Goal: Task Accomplishment & Management: Complete application form

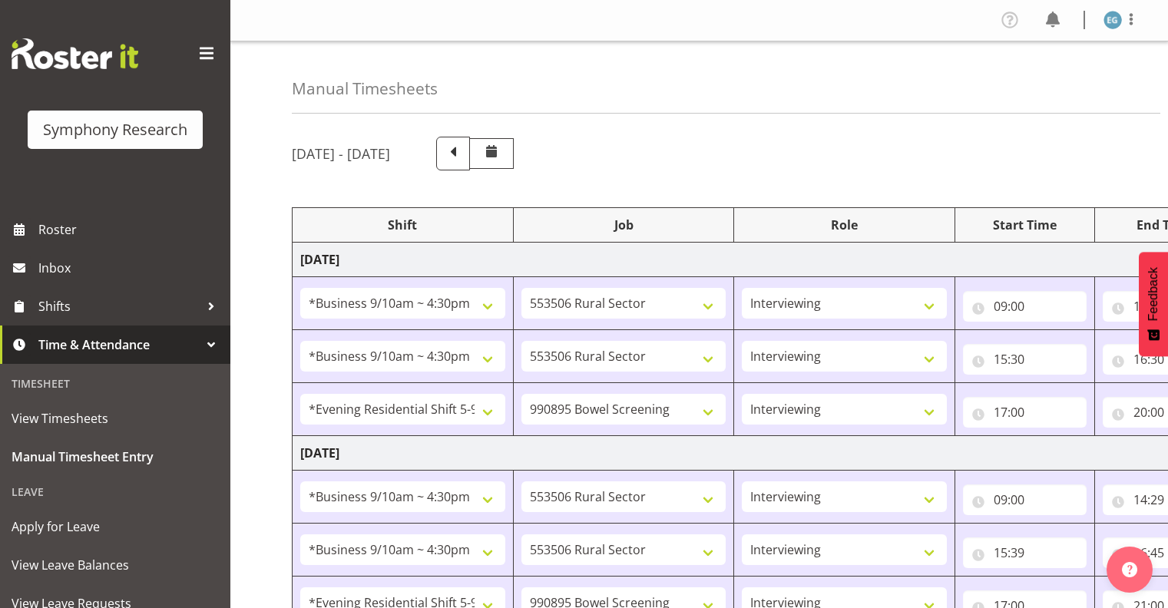
select select "26078"
select select "10587"
select select "26078"
select select "10587"
select select "48116"
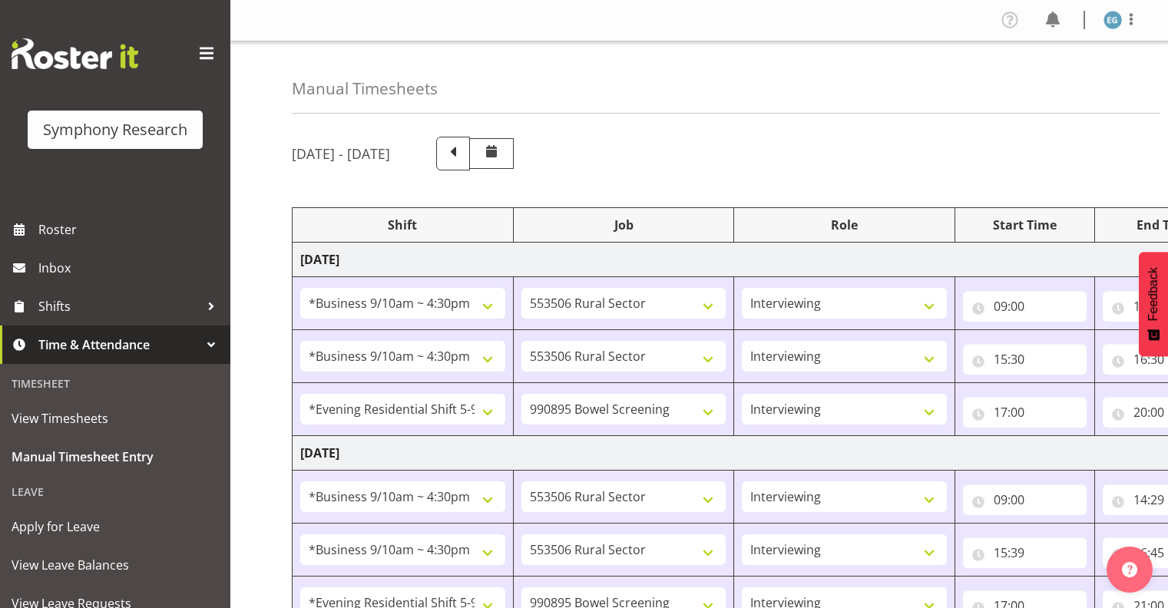
select select "10632"
select select "26078"
select select "10587"
select select "26078"
select select "10587"
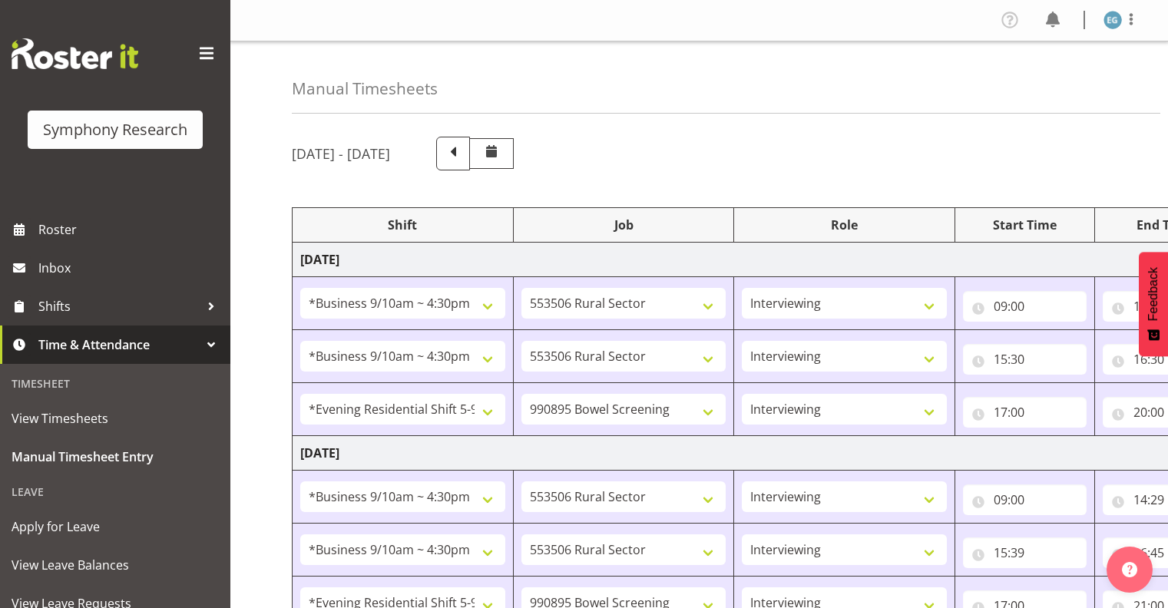
select select "48116"
select select "10632"
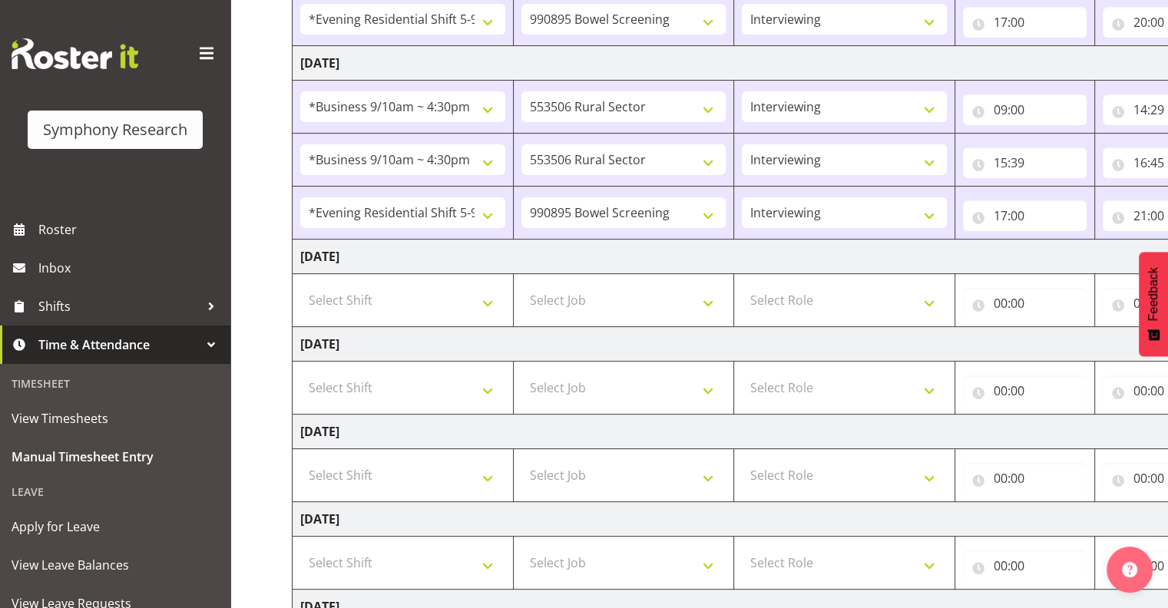
scroll to position [396, 0]
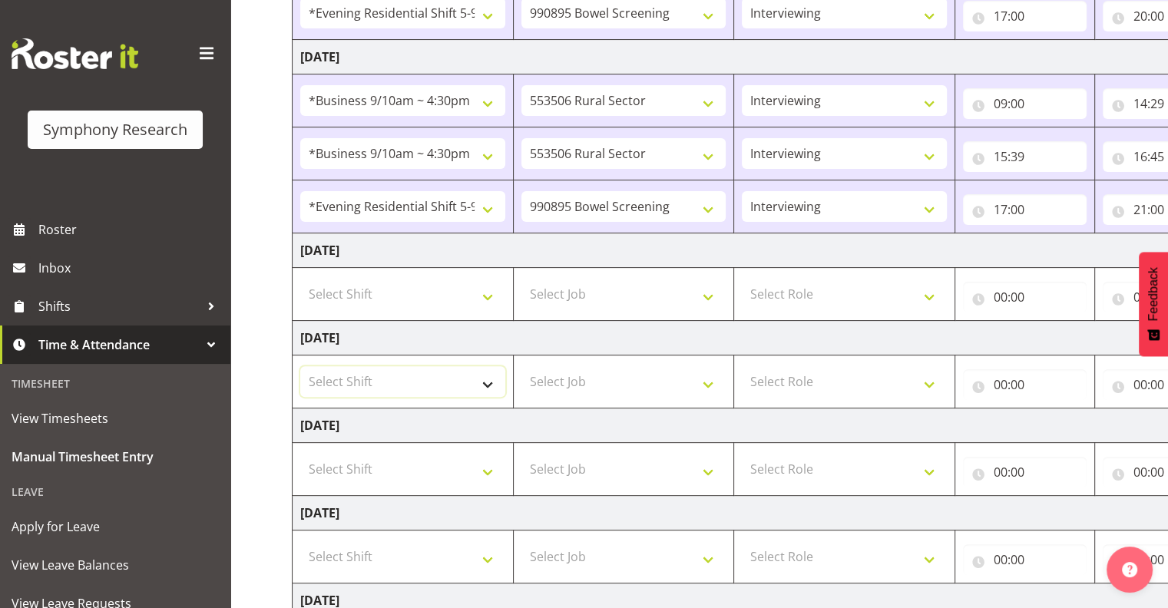
click at [487, 378] on select "Select Shift !!Weekend Residential (Roster IT Shift Label) *Business 9/10am ~ 4…" at bounding box center [402, 381] width 205 height 31
select select "26078"
click at [300, 366] on select "Select Shift !!Weekend Residential (Roster IT Shift Label) *Business 9/10am ~ 4…" at bounding box center [402, 381] width 205 height 31
click at [709, 377] on select "Select Job 550060 IF Admin 553492 World Poll Aus Wave 2 Main 2025 553493 World …" at bounding box center [623, 381] width 205 height 31
select select "10587"
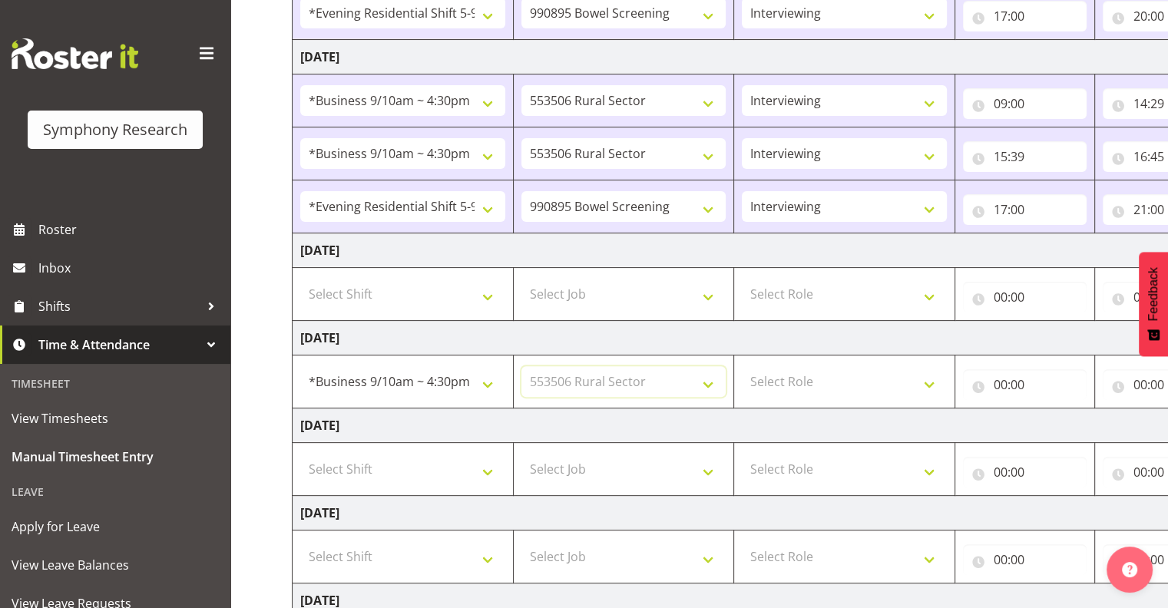
click at [521, 366] on select "Select Job 550060 IF Admin 553492 World Poll Aus Wave 2 Main 2025 553493 World …" at bounding box center [623, 381] width 205 height 31
click at [926, 376] on select "Select Role Interviewing Briefing" at bounding box center [844, 381] width 205 height 31
select select "47"
click at [742, 366] on select "Select Role Interviewing Briefing" at bounding box center [844, 381] width 205 height 31
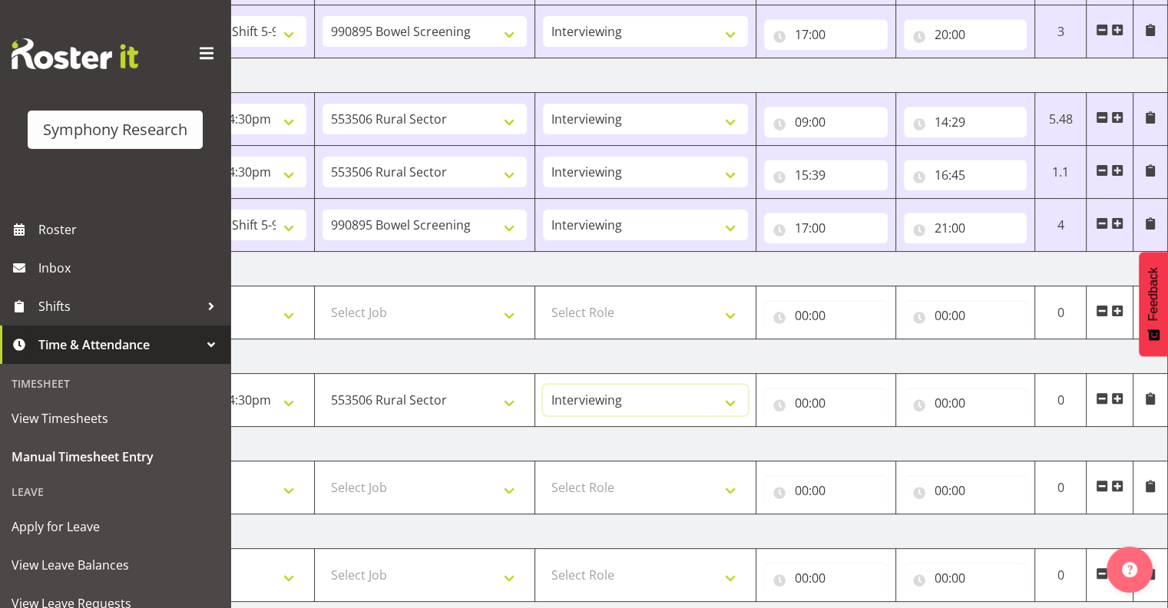
scroll to position [381, 0]
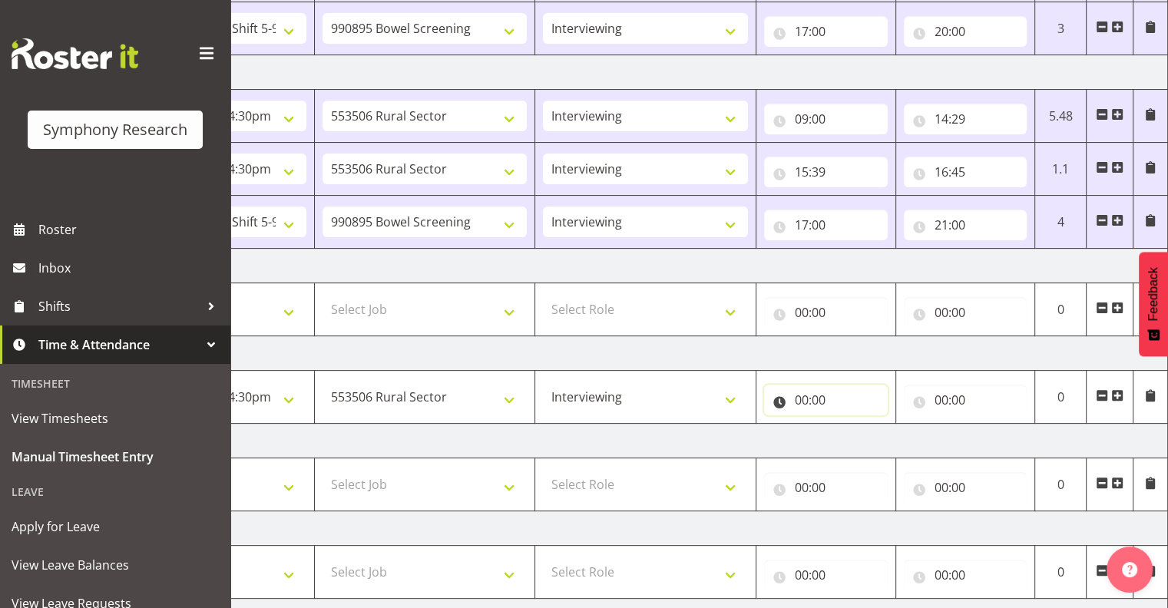
click at [811, 398] on input "00:00" at bounding box center [826, 400] width 124 height 31
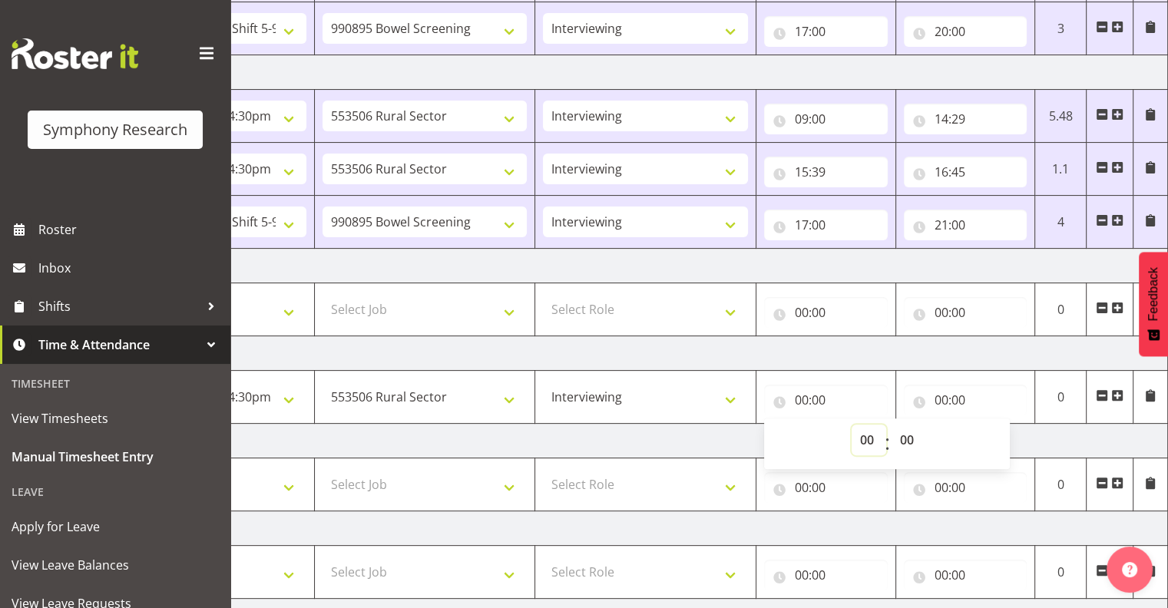
click at [864, 429] on select "00 01 02 03 04 05 06 07 08 09 10 11 12 13 14 15 16 17 18 19 20 21 22 23" at bounding box center [869, 440] width 35 height 31
select select "9"
click at [852, 425] on select "00 01 02 03 04 05 06 07 08 09 10 11 12 13 14 15 16 17 18 19 20 21 22 23" at bounding box center [869, 440] width 35 height 31
type input "09:00"
click at [959, 400] on input "00:00" at bounding box center [966, 400] width 124 height 31
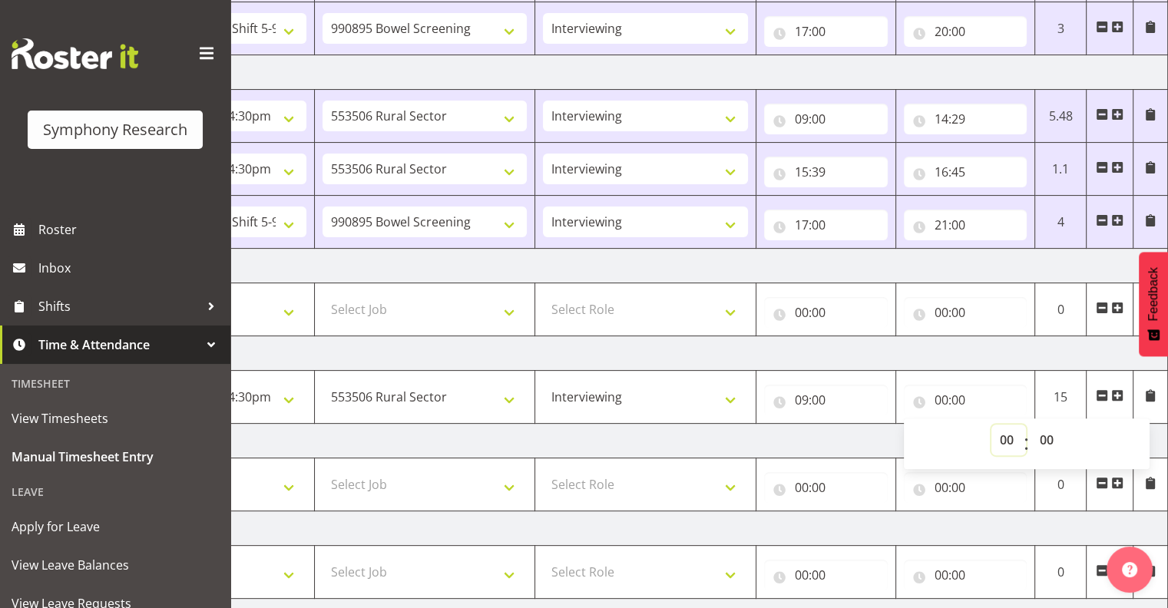
click at [1005, 432] on select "00 01 02 03 04 05 06 07 08 09 10 11 12 13 14 15 16 17 18 19 20 21 22 23" at bounding box center [1008, 440] width 35 height 31
select select "14"
click at [991, 425] on select "00 01 02 03 04 05 06 07 08 09 10 11 12 13 14 15 16 17 18 19 20 21 22 23" at bounding box center [1008, 440] width 35 height 31
type input "14:00"
click at [1043, 431] on select "00 01 02 03 04 05 06 07 08 09 10 11 12 13 14 15 16 17 18 19 20 21 22 23 24 25 2…" at bounding box center [1048, 440] width 35 height 31
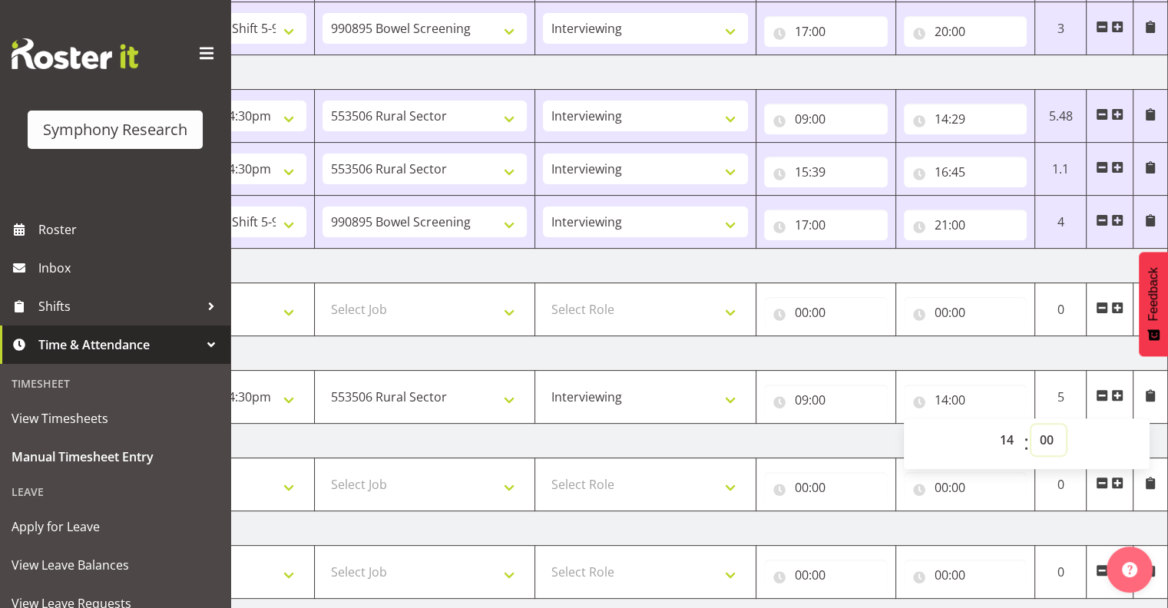
select select "30"
click at [1031, 425] on select "00 01 02 03 04 05 06 07 08 09 10 11 12 13 14 15 16 17 18 19 20 21 22 23 24 25 2…" at bounding box center [1048, 440] width 35 height 31
type input "14:30"
click at [1001, 389] on input "14:30" at bounding box center [966, 400] width 124 height 31
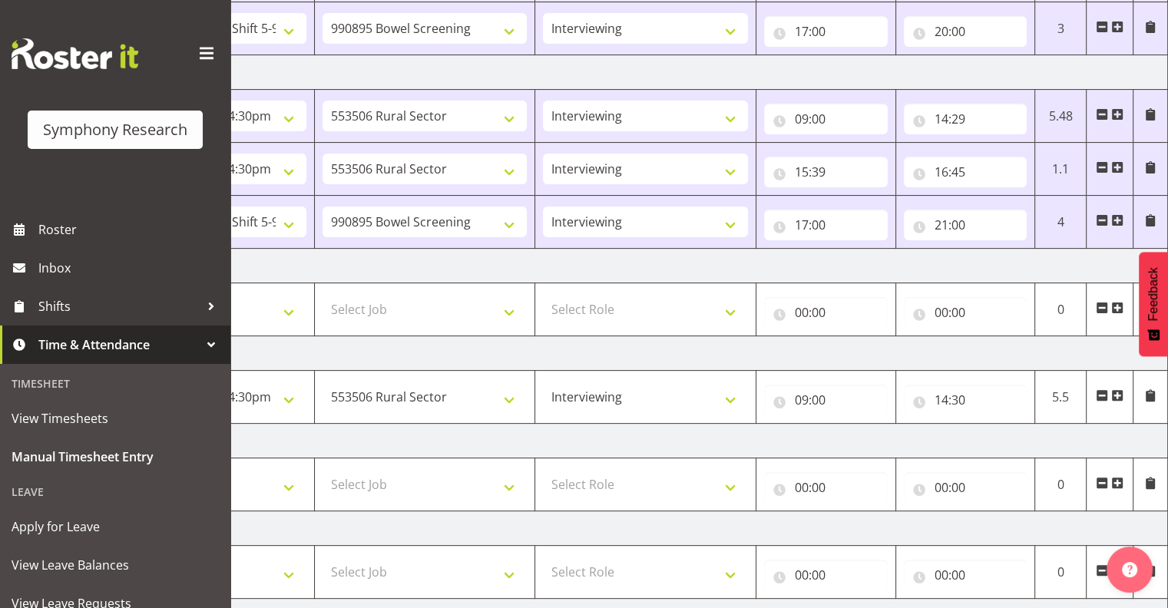
click at [1115, 393] on span at bounding box center [1117, 395] width 12 height 12
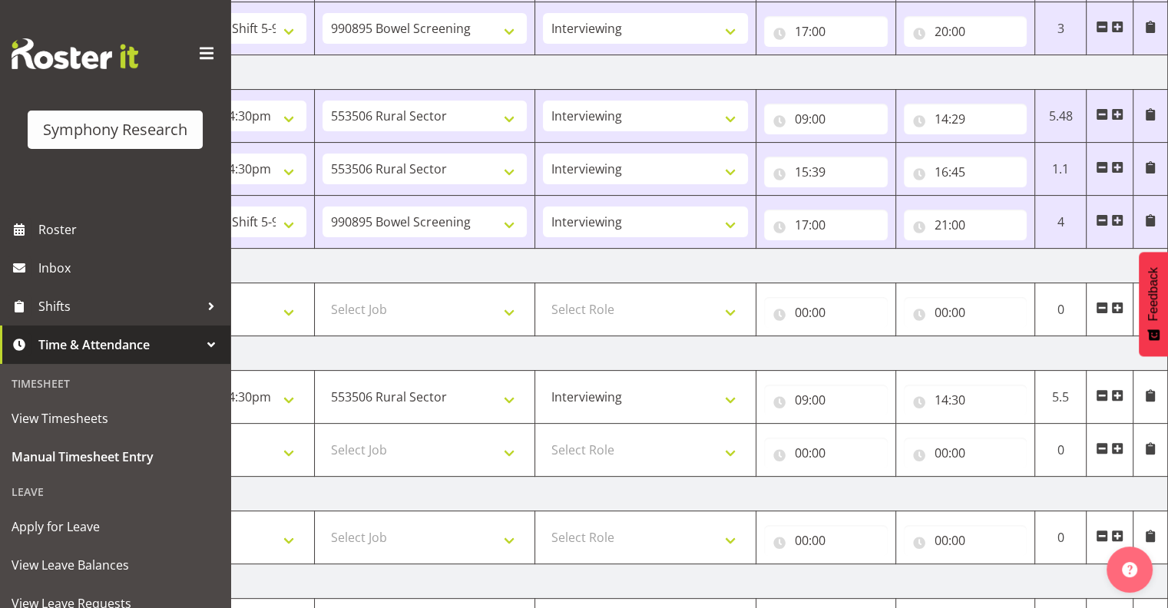
scroll to position [606, 0]
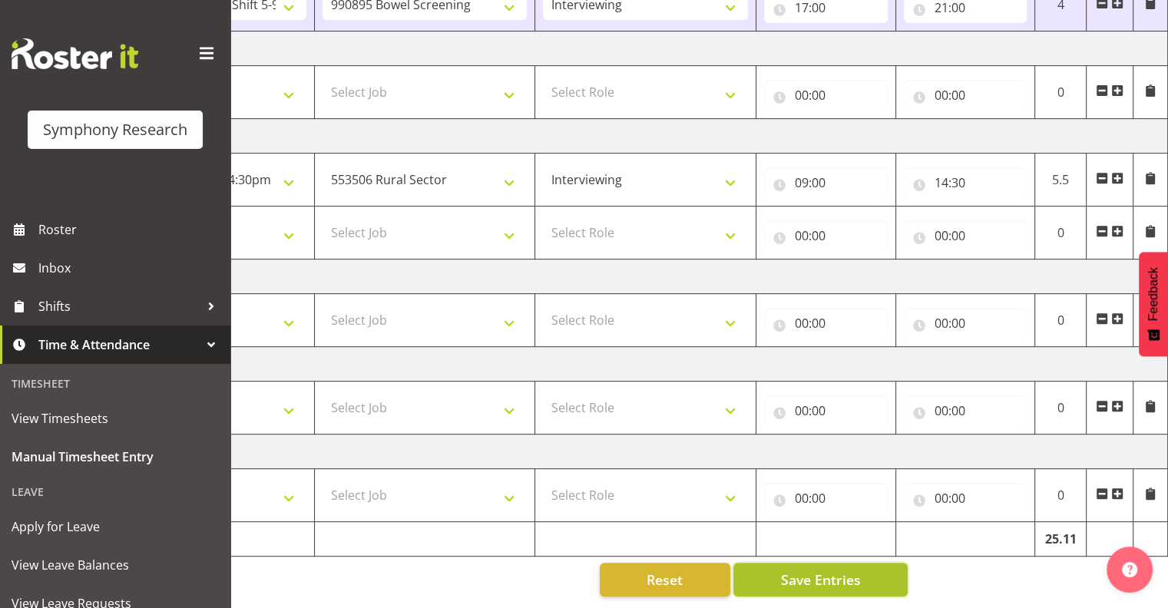
click at [835, 570] on span "Save Entries" at bounding box center [820, 580] width 80 height 20
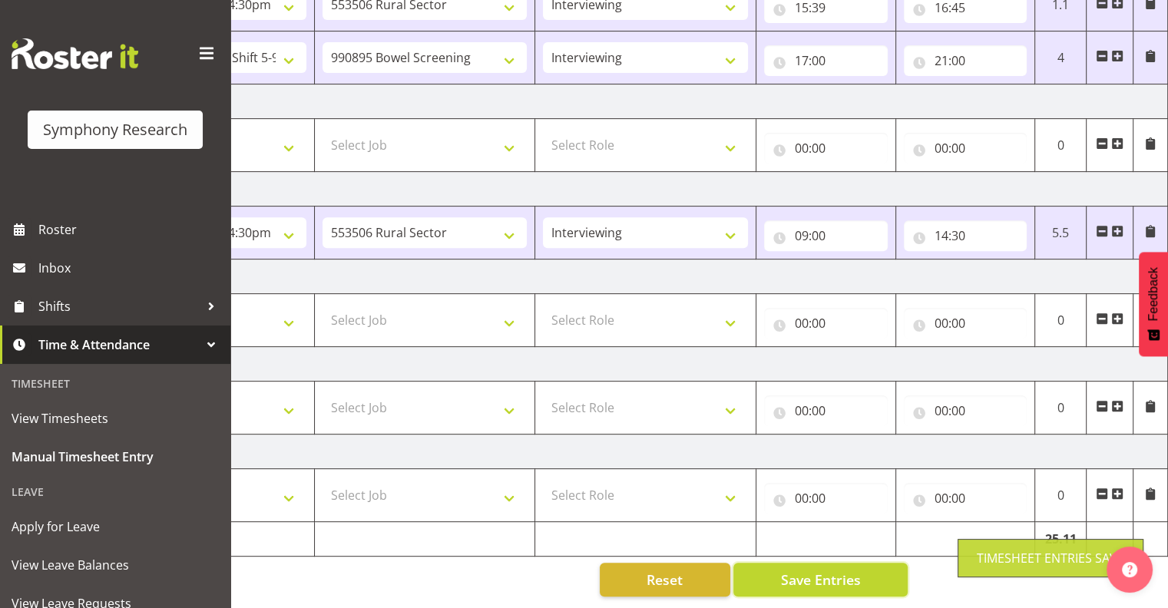
scroll to position [553, 0]
click at [1117, 225] on span at bounding box center [1117, 231] width 12 height 12
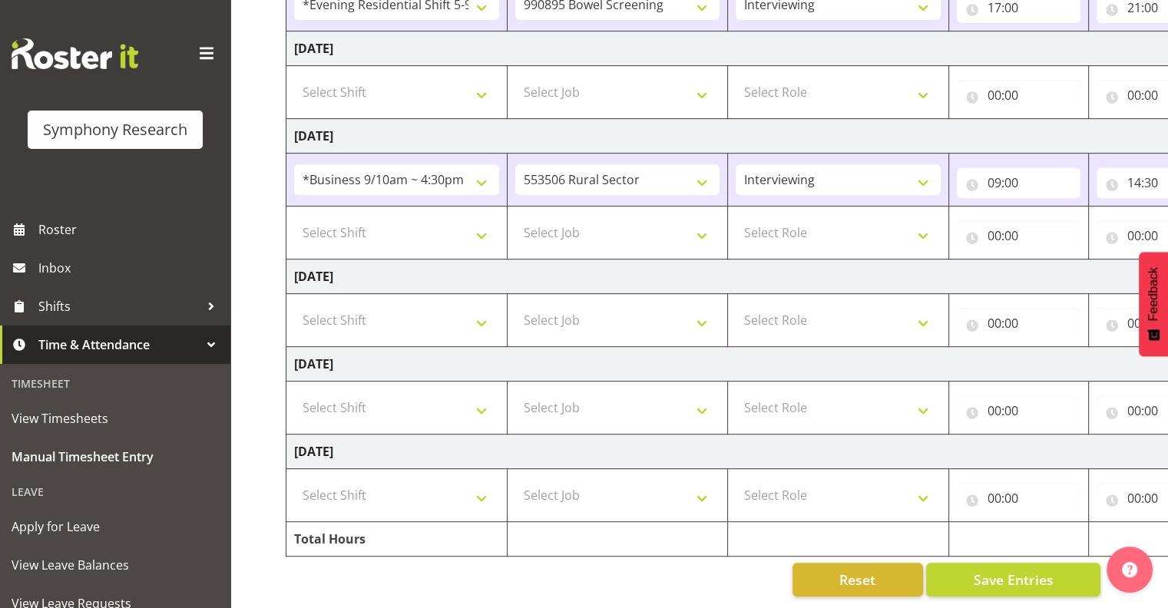
scroll to position [0, 0]
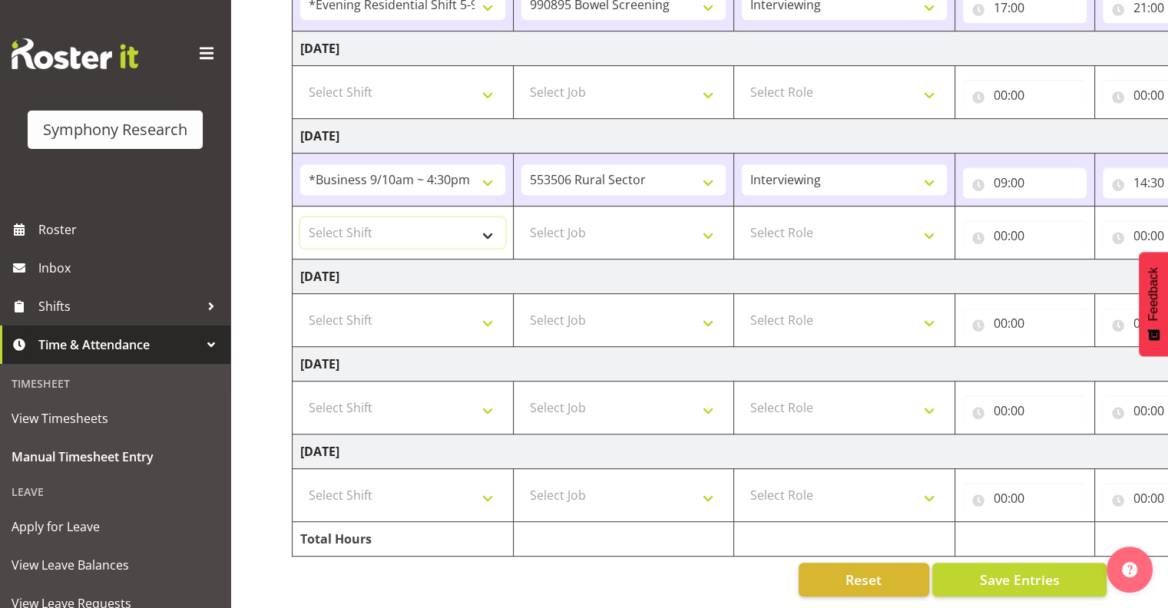
click at [486, 220] on select "Select Shift !!Weekend Residential (Roster IT Shift Label) *Business 9/10am ~ 4…" at bounding box center [402, 232] width 205 height 31
select select "26078"
click at [300, 217] on select "Select Shift !!Weekend Residential (Roster IT Shift Label) *Business 9/10am ~ 4…" at bounding box center [402, 232] width 205 height 31
click at [710, 220] on select "Select Job 550060 IF Admin 553492 World Poll Aus Wave 2 Main 2025 553493 World …" at bounding box center [623, 232] width 205 height 31
select select "10587"
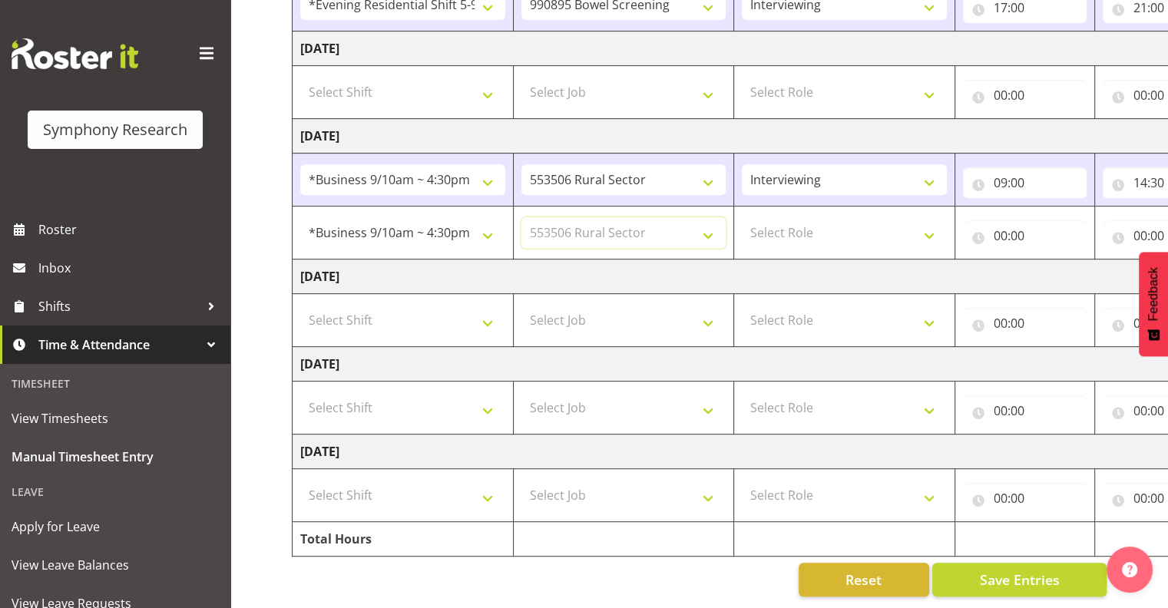
click at [521, 217] on select "Select Job 550060 IF Admin 553492 World Poll Aus Wave 2 Main 2025 553493 World …" at bounding box center [623, 232] width 205 height 31
click at [928, 221] on select "Select Role Interviewing Briefing" at bounding box center [844, 232] width 205 height 31
select select "47"
click at [742, 217] on select "Select Role Interviewing Briefing" at bounding box center [844, 232] width 205 height 31
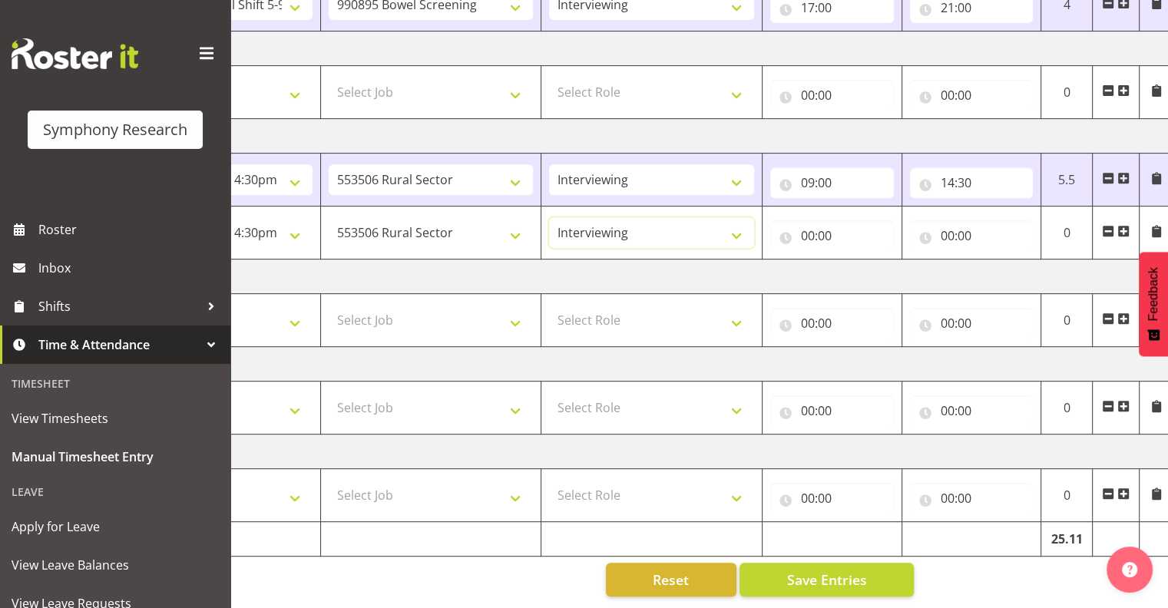
scroll to position [0, 199]
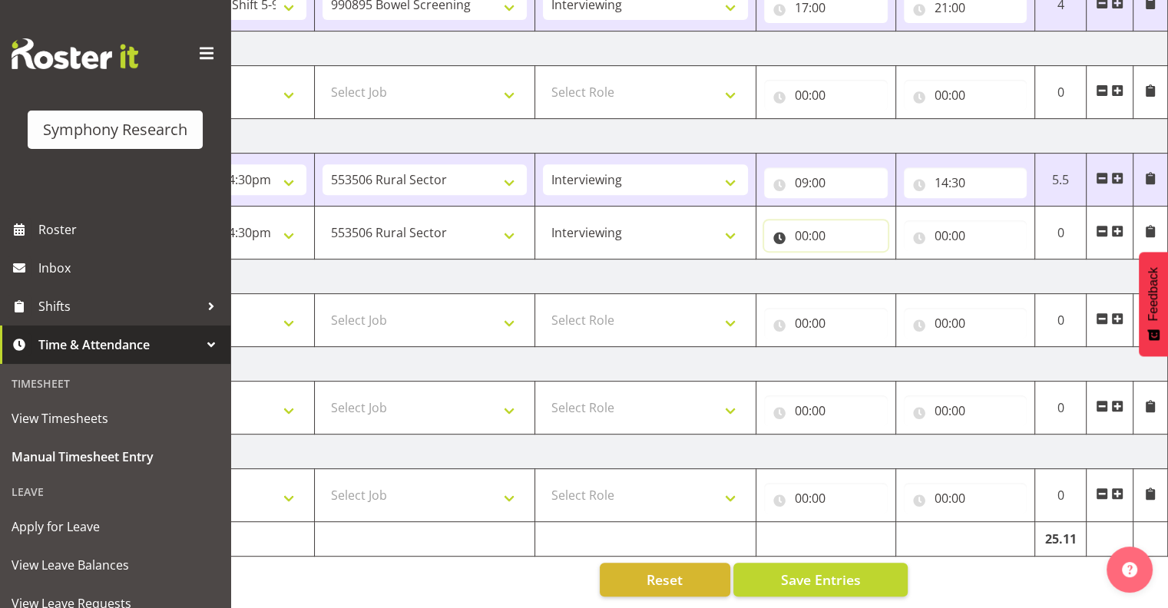
click at [805, 222] on input "00:00" at bounding box center [826, 235] width 124 height 31
click at [863, 260] on select "00 01 02 03 04 05 06 07 08 09 10 11 12 13 14 15 16 17 18 19 20 21 22 23" at bounding box center [869, 275] width 35 height 31
select select "16"
click at [852, 260] on select "00 01 02 03 04 05 06 07 08 09 10 11 12 13 14 15 16 17 18 19 20 21 22 23" at bounding box center [869, 275] width 35 height 31
type input "16:00"
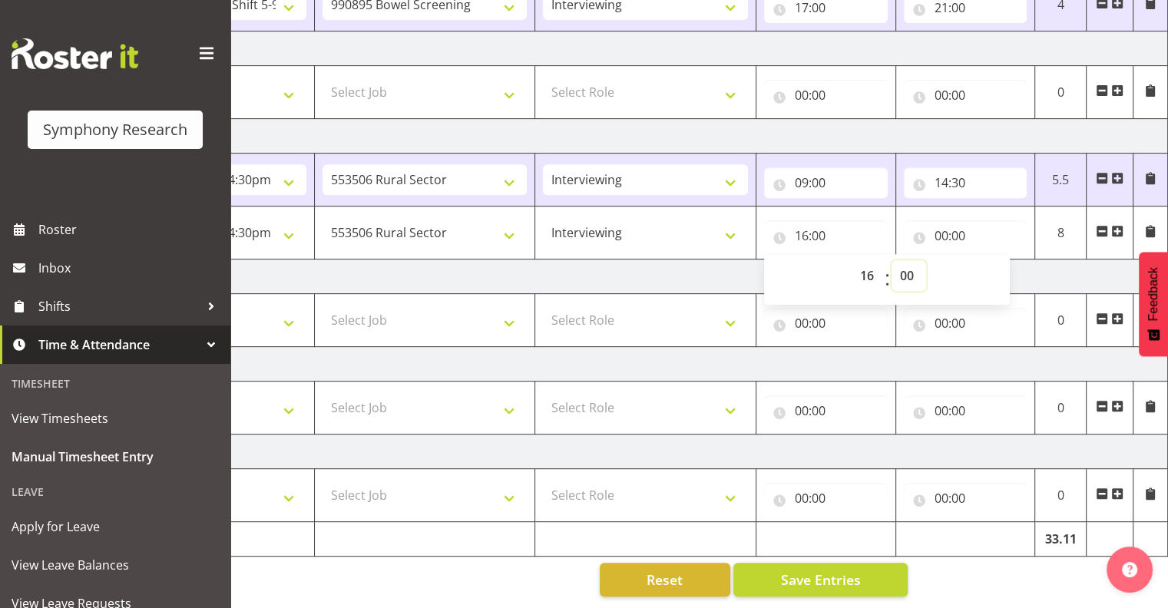
drag, startPoint x: 909, startPoint y: 259, endPoint x: 918, endPoint y: 275, distance: 18.6
click at [910, 261] on select "00 01 02 03 04 05 06 07 08 09 10 11 12 13 14 15 16 17 18 19 20 21 22 23 24 25 2…" at bounding box center [909, 275] width 35 height 31
select select "15"
click at [892, 260] on select "00 01 02 03 04 05 06 07 08 09 10 11 12 13 14 15 16 17 18 19 20 21 22 23 24 25 2…" at bounding box center [909, 275] width 35 height 31
type input "16:15"
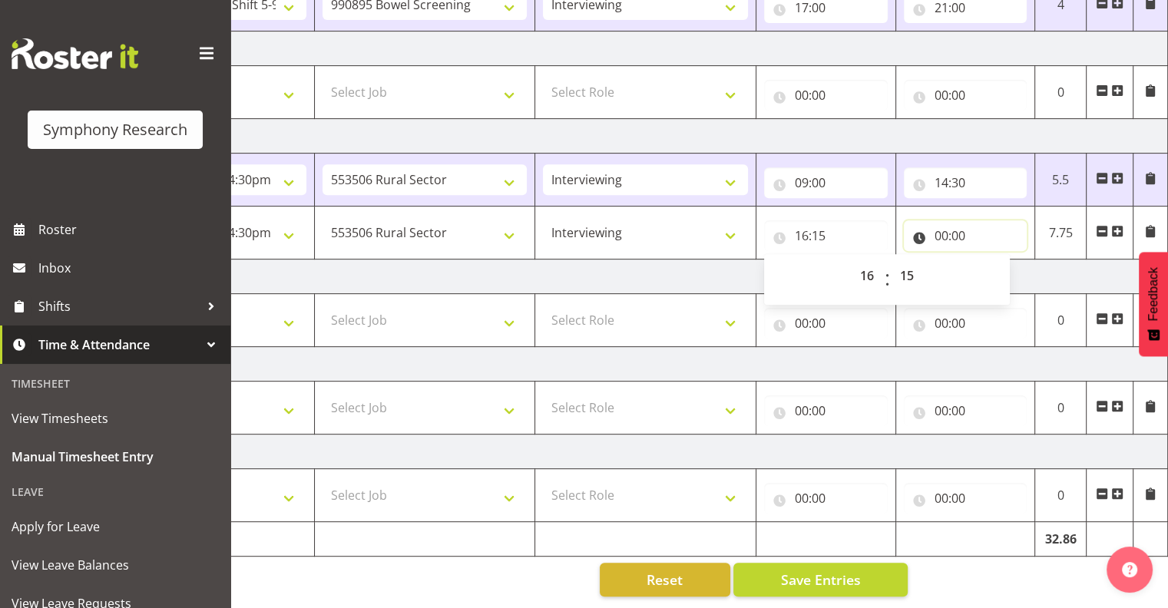
click at [955, 221] on input "00:00" at bounding box center [966, 235] width 124 height 31
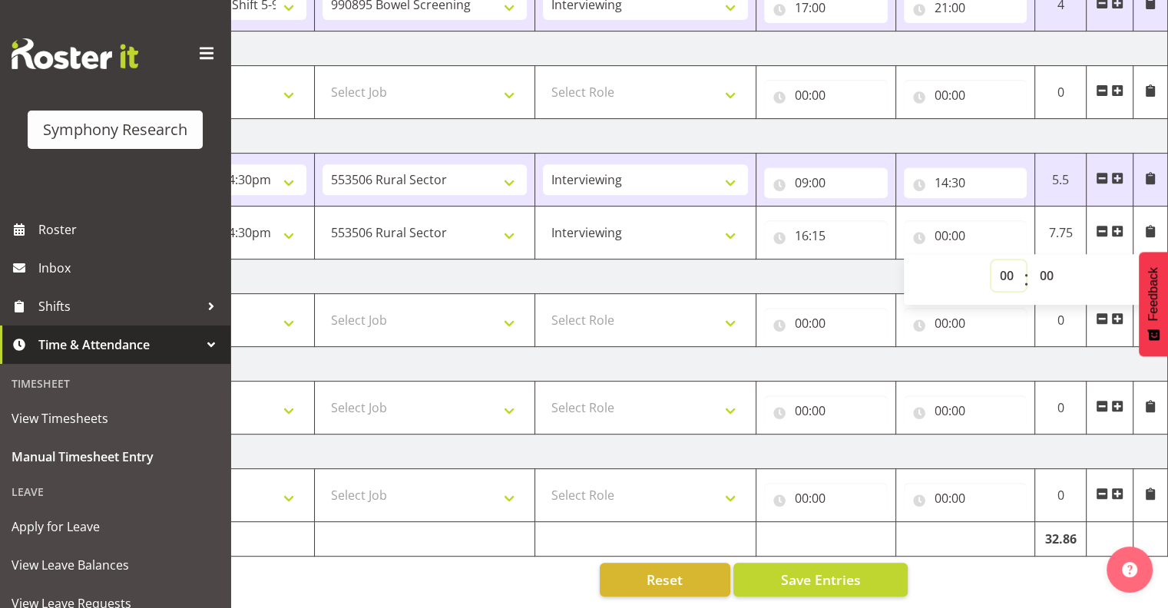
click at [1004, 260] on select "00 01 02 03 04 05 06 07 08 09 10 11 12 13 14 15 16 17 18 19 20 21 22 23" at bounding box center [1008, 275] width 35 height 31
select select "21"
click at [991, 260] on select "00 01 02 03 04 05 06 07 08 09 10 11 12 13 14 15 16 17 18 19 20 21 22 23" at bounding box center [1008, 275] width 35 height 31
type input "21:00"
click at [833, 570] on span "Save Entries" at bounding box center [820, 580] width 80 height 20
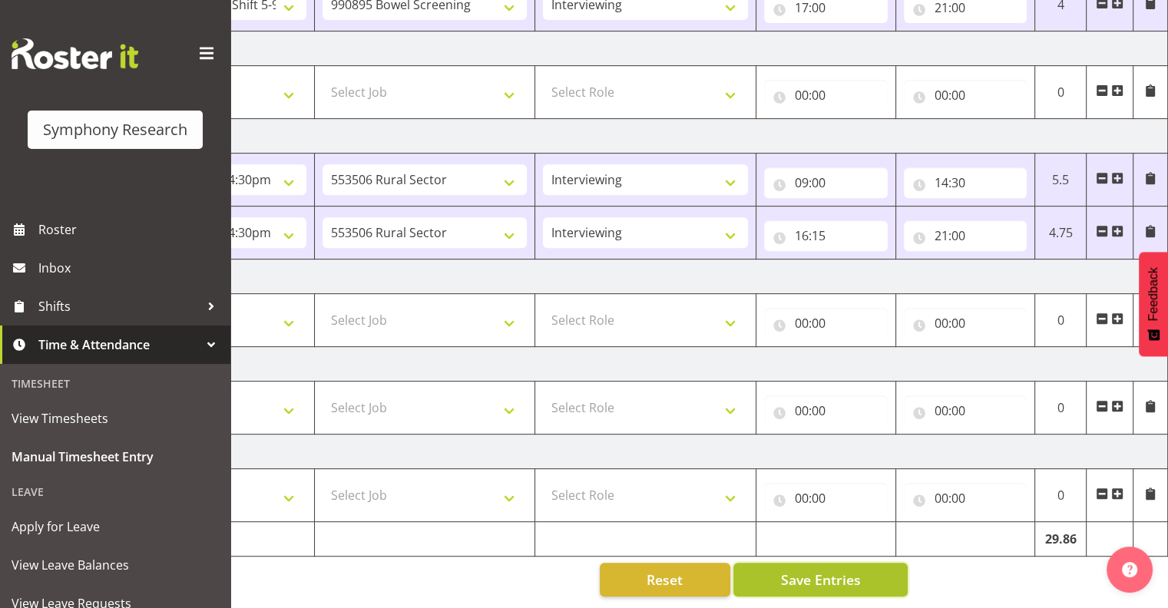
click at [820, 570] on span "Save Entries" at bounding box center [820, 580] width 80 height 20
click at [822, 570] on span "Save Entries" at bounding box center [820, 580] width 80 height 20
drag, startPoint x: 849, startPoint y: 552, endPoint x: 888, endPoint y: 627, distance: 83.8
drag, startPoint x: 888, startPoint y: 627, endPoint x: 802, endPoint y: 575, distance: 100.2
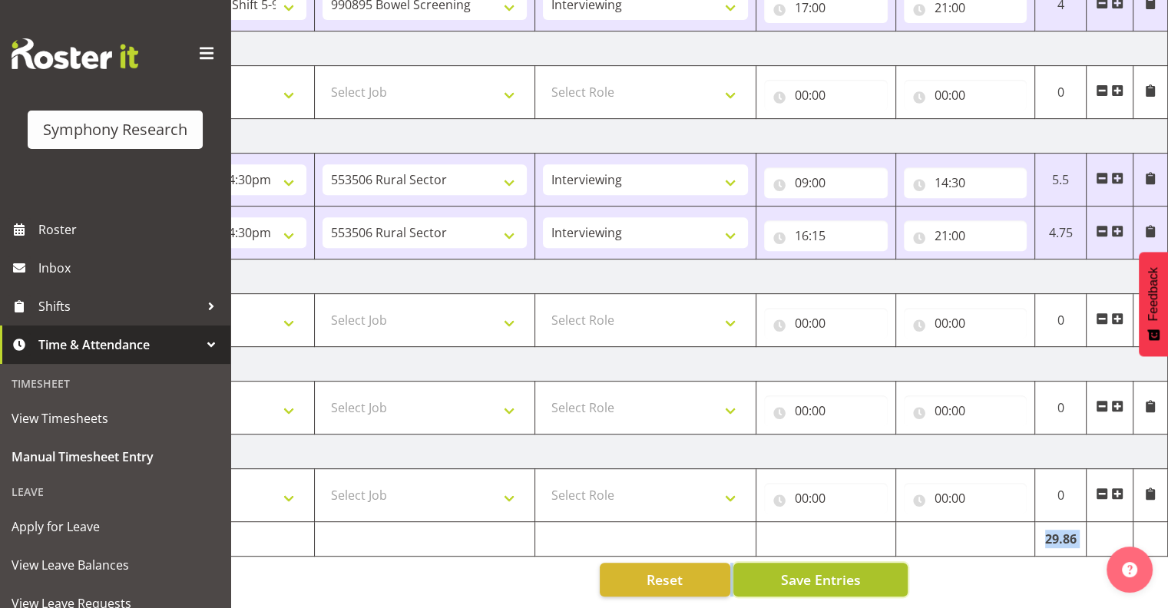
click at [802, 575] on span "Save Entries" at bounding box center [820, 580] width 80 height 20
click at [803, 574] on span "Save Entries" at bounding box center [820, 580] width 80 height 20
click at [1117, 225] on span at bounding box center [1117, 231] width 12 height 12
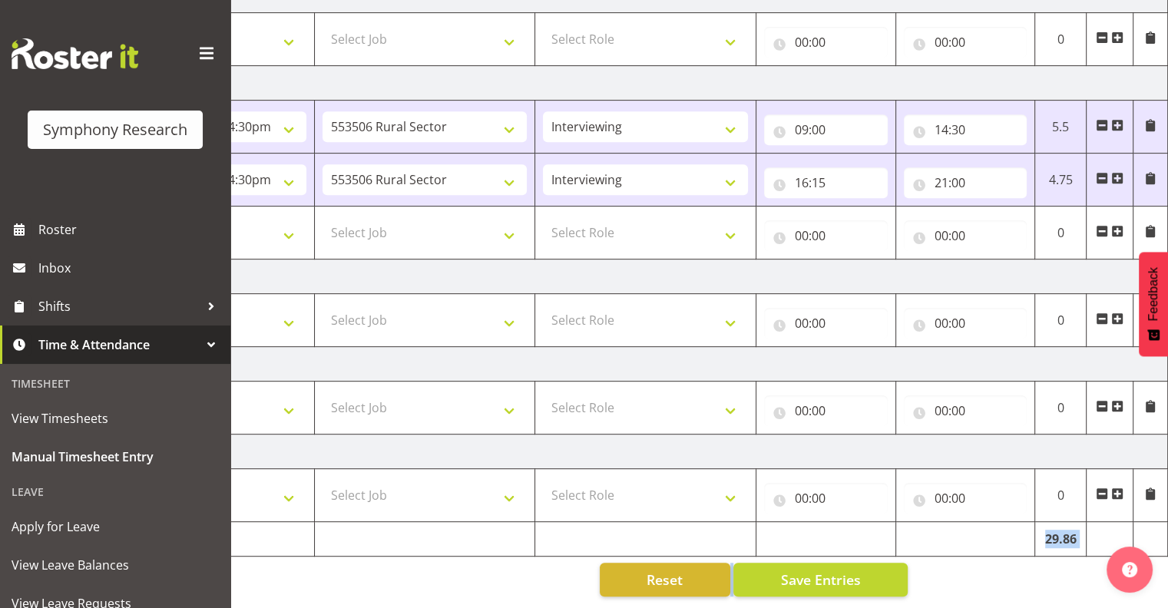
scroll to position [0, 0]
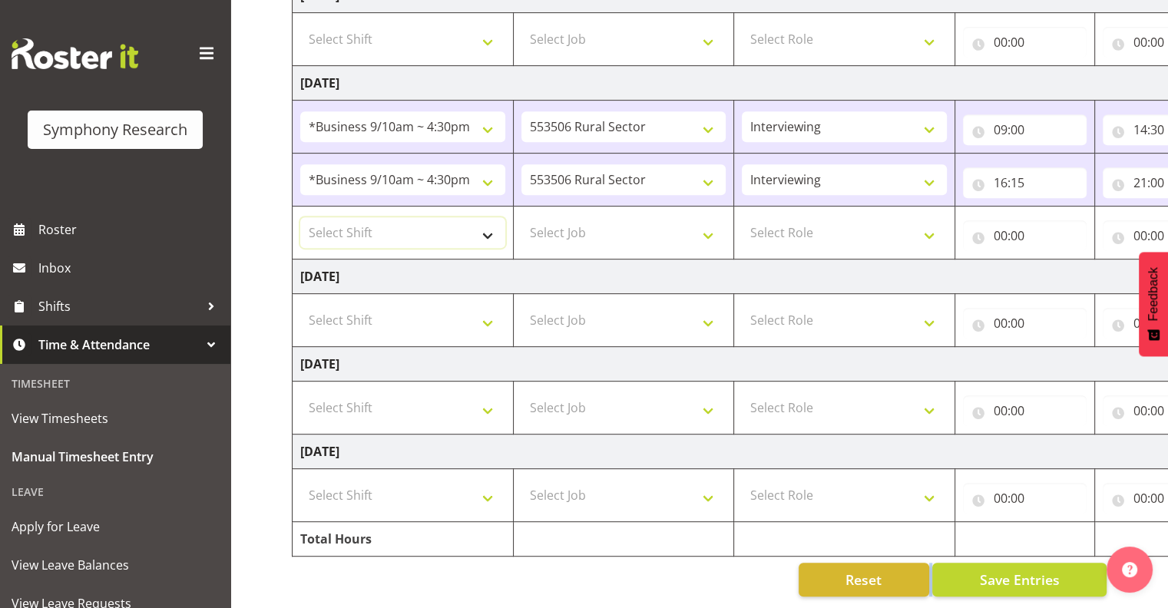
click at [488, 224] on select "Select Shift !!Weekend Residential (Roster IT Shift Label) *Business 9/10am ~ 4…" at bounding box center [402, 232] width 205 height 31
select select "48116"
click at [300, 217] on select "Select Shift !!Weekend Residential (Roster IT Shift Label) *Business 9/10am ~ 4…" at bounding box center [402, 232] width 205 height 31
click at [706, 226] on select "Select Job 550060 IF Admin 553492 World Poll Aus Wave 2 Main 2025 553493 World …" at bounding box center [623, 232] width 205 height 31
select select "10632"
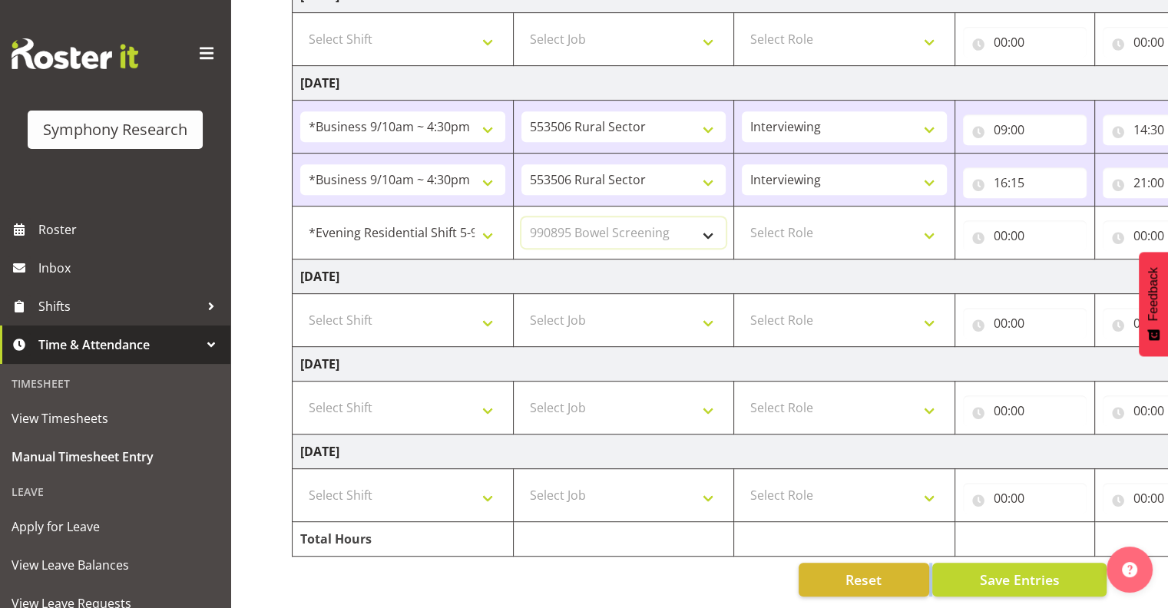
click at [521, 217] on select "Select Job 550060 IF Admin 553492 World Poll Aus Wave 2 Main 2025 553493 World …" at bounding box center [623, 232] width 205 height 31
click at [928, 223] on select "Select Role Interviewing Briefing" at bounding box center [844, 232] width 205 height 31
select select "47"
click at [742, 217] on select "Select Role Interviewing Briefing" at bounding box center [844, 232] width 205 height 31
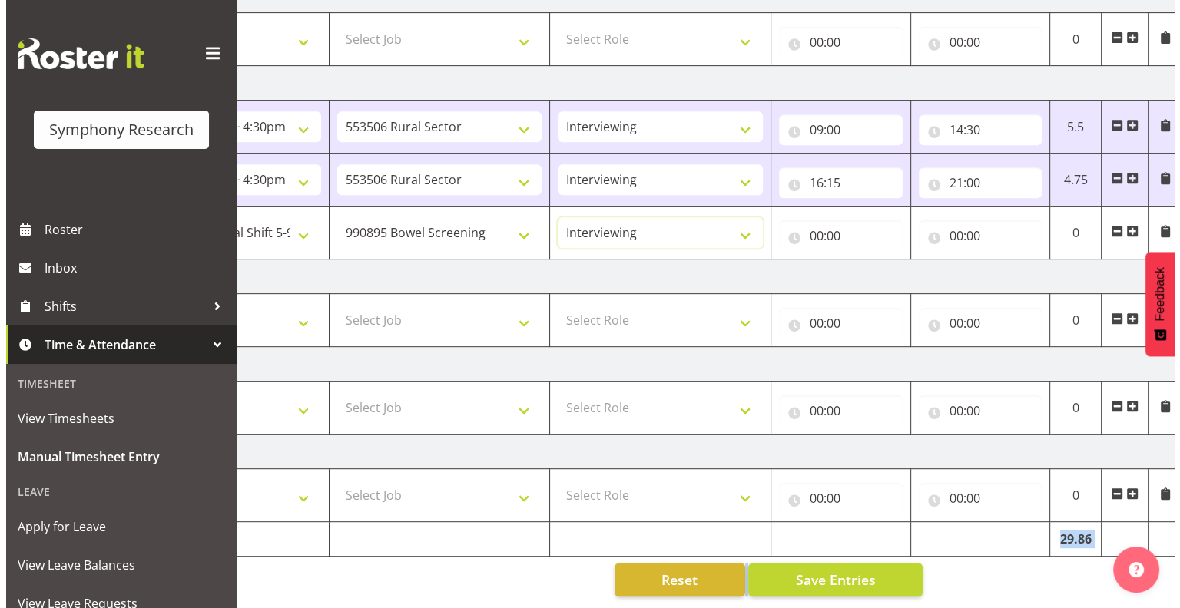
scroll to position [0, 199]
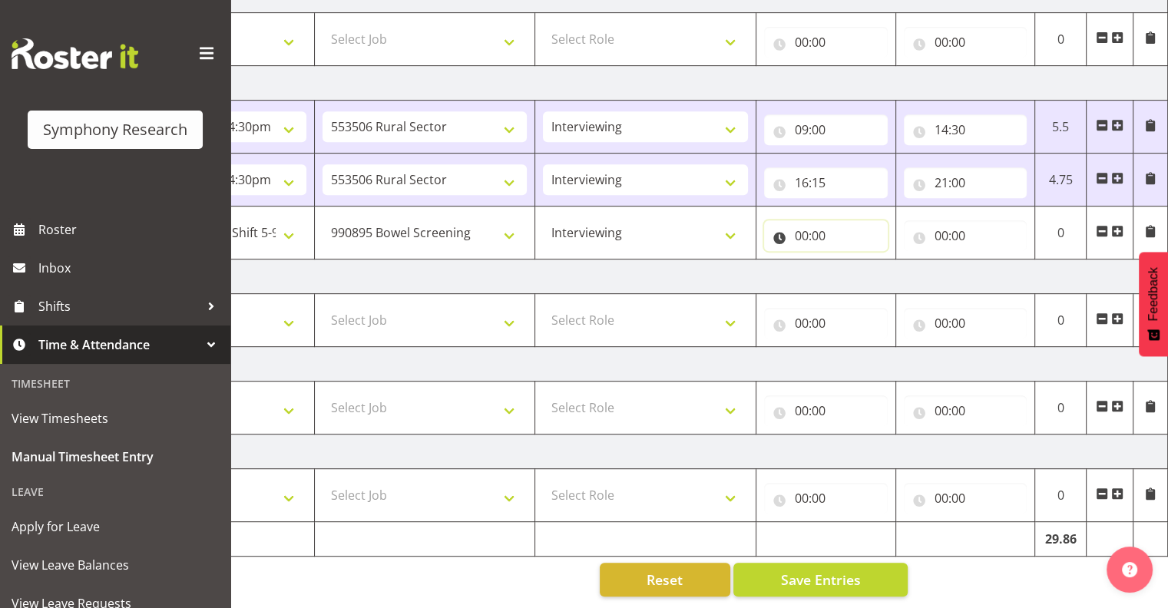
click at [808, 220] on input "00:00" at bounding box center [826, 235] width 124 height 31
click at [869, 260] on select "00 01 02 03 04 05 06 07 08 09 10 11 12 13 14 15 16 17 18 19 20 21 22 23" at bounding box center [869, 275] width 35 height 31
select select "17"
click at [852, 260] on select "00 01 02 03 04 05 06 07 08 09 10 11 12 13 14 15 16 17 18 19 20 21 22 23" at bounding box center [869, 275] width 35 height 31
type input "17:00"
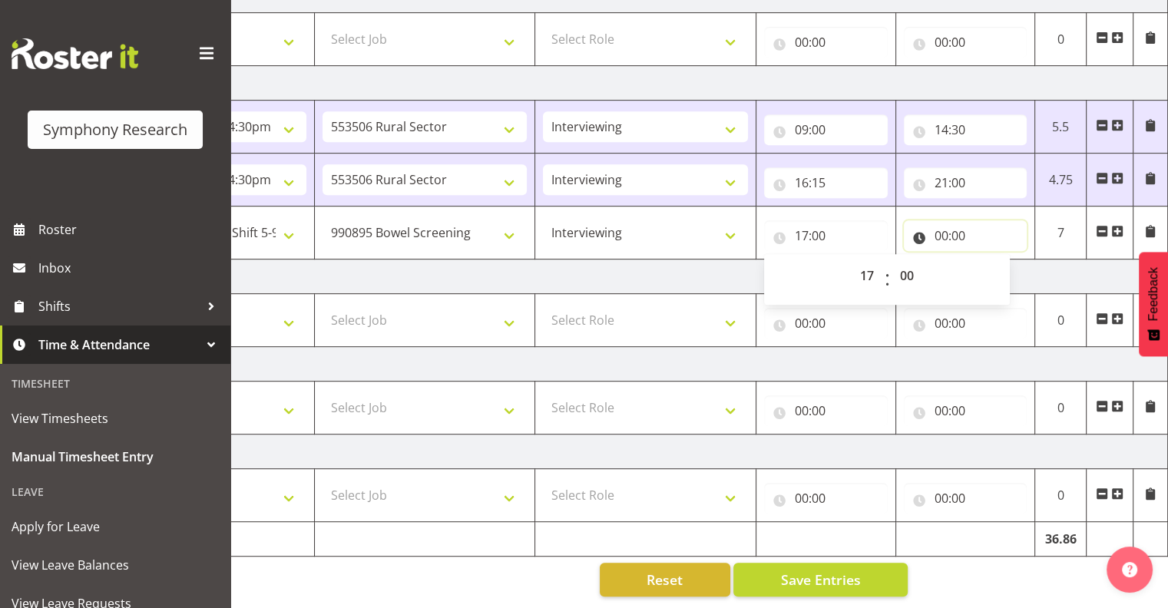
click at [948, 224] on input "00:00" at bounding box center [966, 235] width 124 height 31
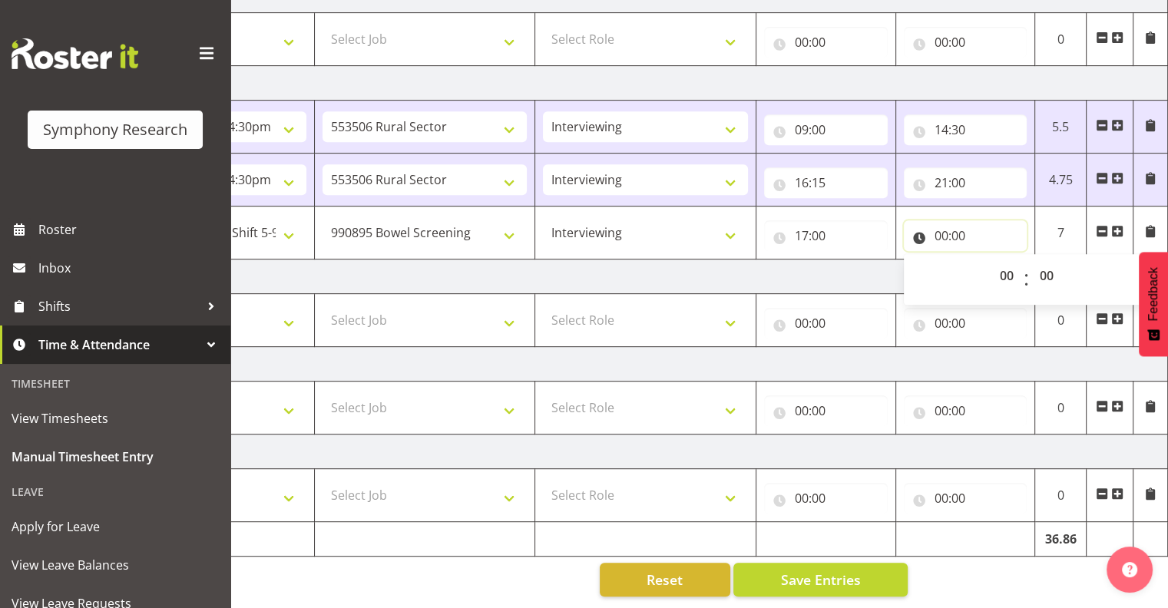
click at [951, 221] on input "00:00" at bounding box center [966, 235] width 124 height 31
drag, startPoint x: 945, startPoint y: 221, endPoint x: 955, endPoint y: 230, distance: 13.1
click at [946, 221] on input "00:00" at bounding box center [966, 235] width 124 height 31
click at [1001, 260] on select "00 01 02 03 04 05 06 07 08 09 10 11 12 13 14 15 16 17 18 19 20 21 22 23" at bounding box center [1008, 275] width 35 height 31
select select "21"
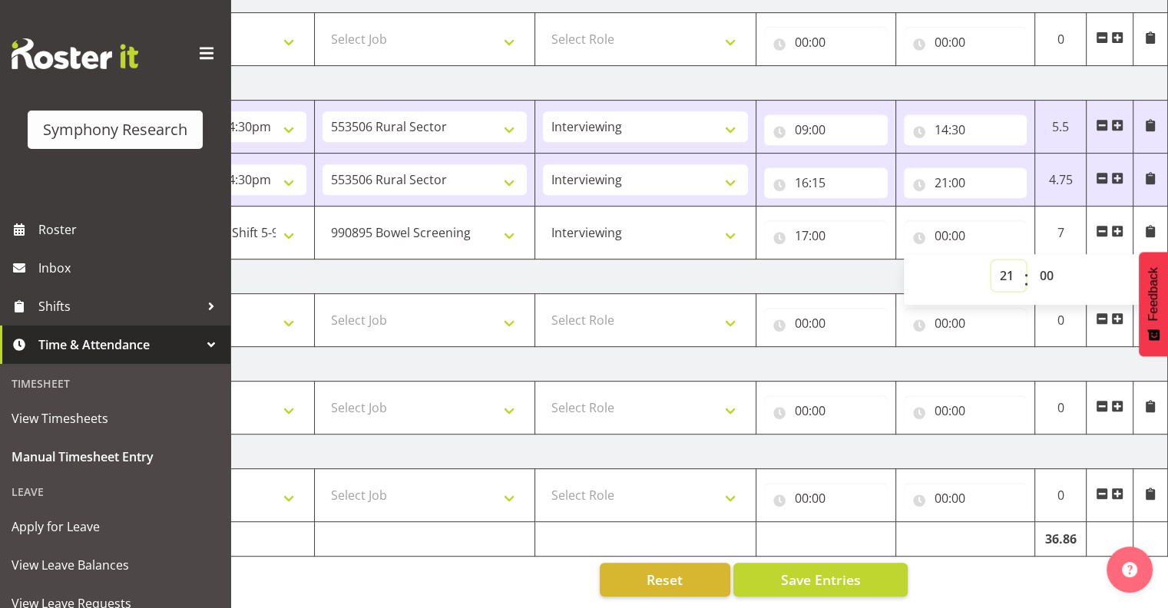
click at [991, 260] on select "00 01 02 03 04 05 06 07 08 09 10 11 12 13 14 15 16 17 18 19 20 21 22 23" at bounding box center [1008, 275] width 35 height 31
type input "21:00"
click at [826, 570] on span "Save Entries" at bounding box center [820, 580] width 80 height 20
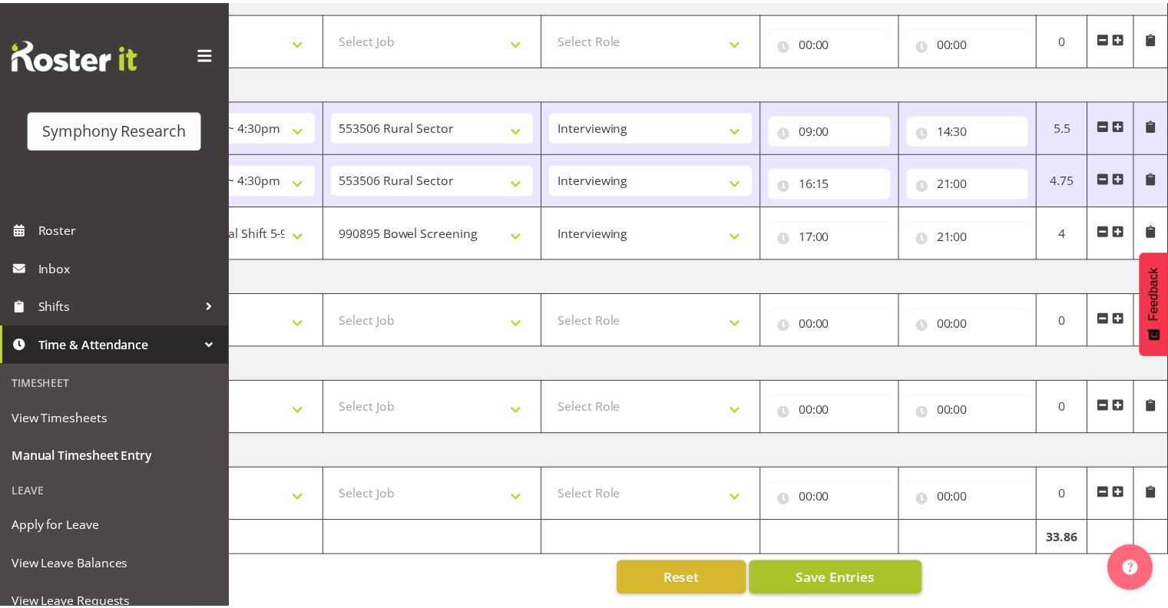
scroll to position [0, 187]
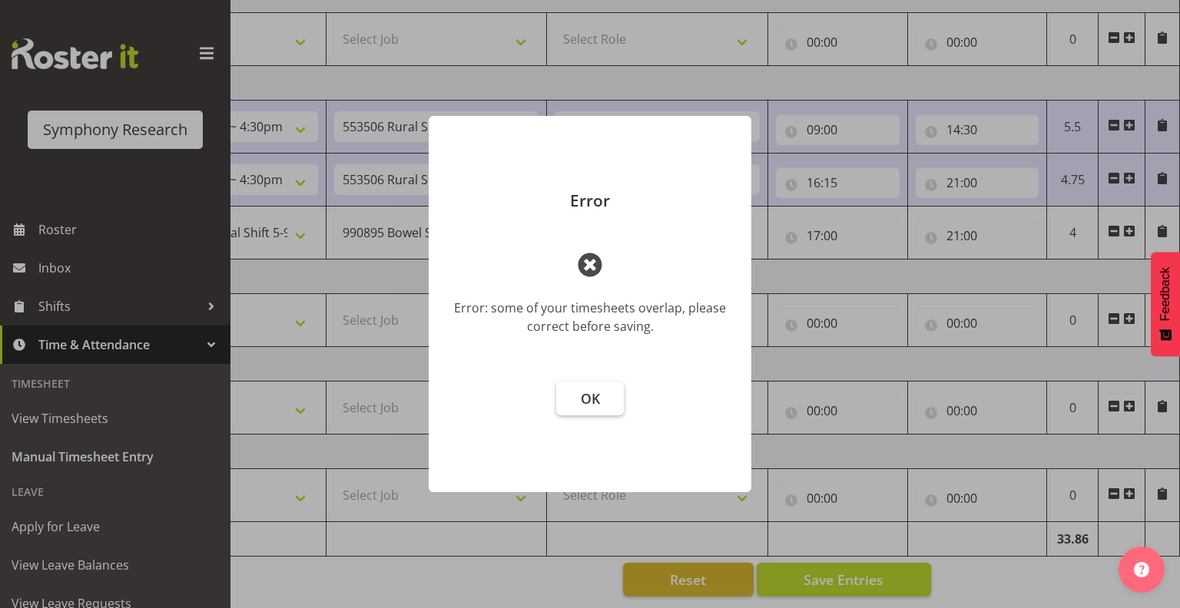
click at [591, 401] on span "OK" at bounding box center [590, 398] width 19 height 18
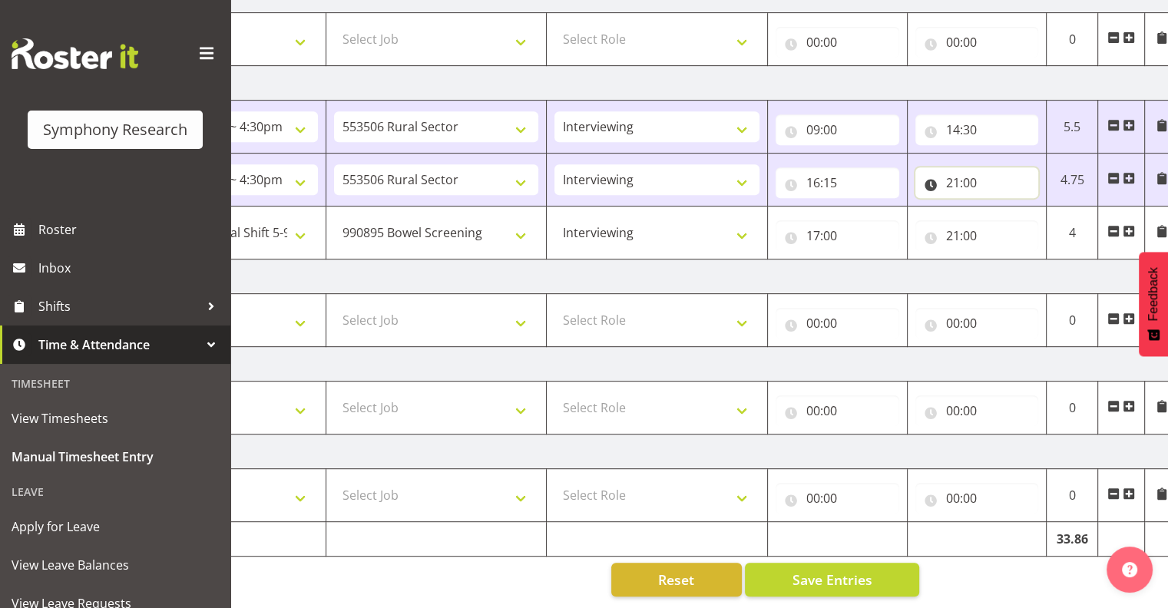
click at [958, 167] on input "21:00" at bounding box center [977, 182] width 124 height 31
click at [1019, 209] on select "00 01 02 03 04 05 06 07 08 09 10 11 12 13 14 15 16 17 18 19 20 21 22 23" at bounding box center [1020, 222] width 35 height 31
select select "16"
click at [1003, 207] on select "00 01 02 03 04 05 06 07 08 09 10 11 12 13 14 15 16 17 18 19 20 21 22 23" at bounding box center [1020, 222] width 35 height 31
type input "16:00"
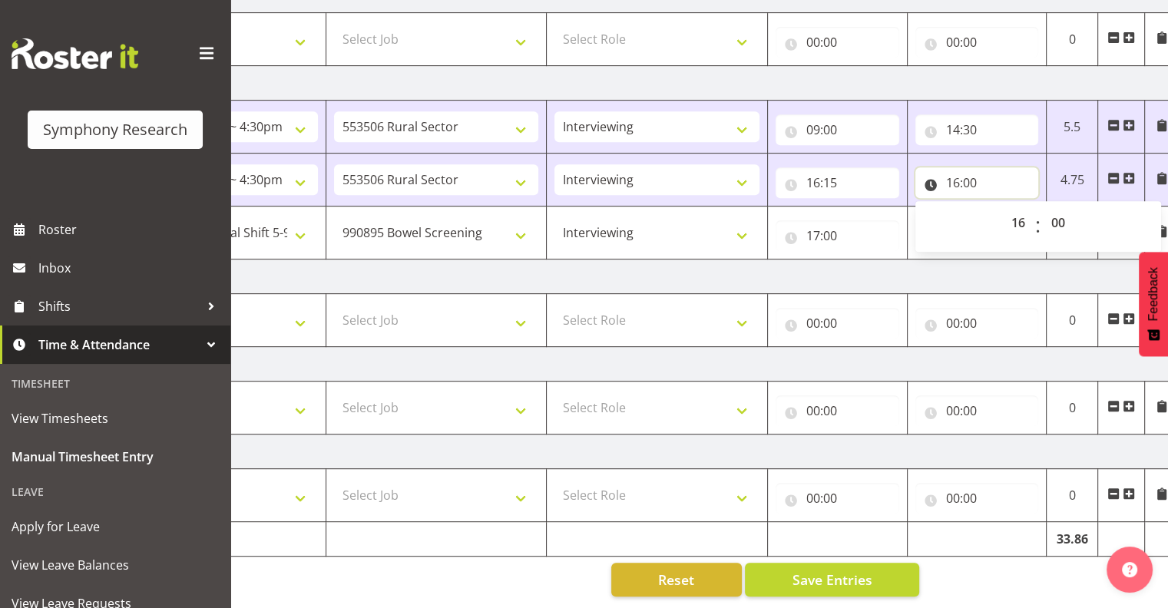
click at [975, 170] on input "16:00" at bounding box center [977, 182] width 124 height 31
click at [970, 167] on input "16:00" at bounding box center [977, 182] width 124 height 31
click at [1059, 209] on select "00 01 02 03 04 05 06 07 08 09 10 11 12 13 14 15 16 17 18 19 20 21 22 23 24 25 2…" at bounding box center [1060, 222] width 35 height 31
select select "30"
click at [1043, 207] on select "00 01 02 03 04 05 06 07 08 09 10 11 12 13 14 15 16 17 18 19 20 21 22 23 24 25 2…" at bounding box center [1060, 222] width 35 height 31
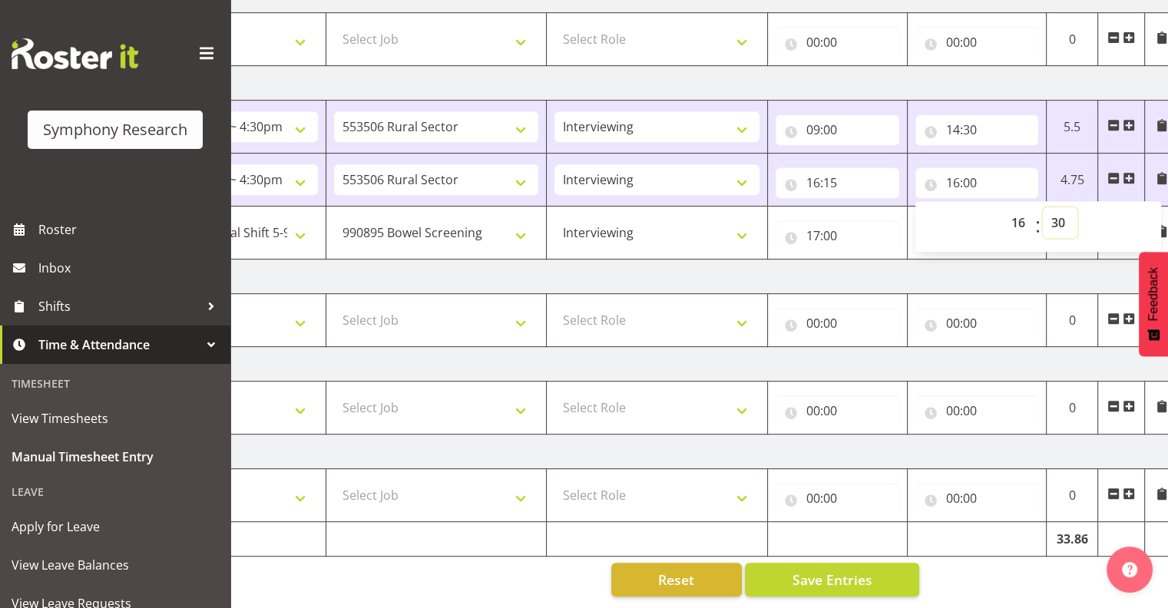
type input "16:30"
drag, startPoint x: 1017, startPoint y: 205, endPoint x: 1016, endPoint y: 217, distance: 11.5
click at [1015, 209] on select "00 01 02 03 04 05 06 07 08 09 10 11 12 13 14 15 16 17 18 19 20 21 22 23" at bounding box center [1020, 222] width 35 height 31
select select "21"
click at [1003, 207] on select "00 01 02 03 04 05 06 07 08 09 10 11 12 13 14 15 16 17 18 19 20 21 22 23" at bounding box center [1020, 222] width 35 height 31
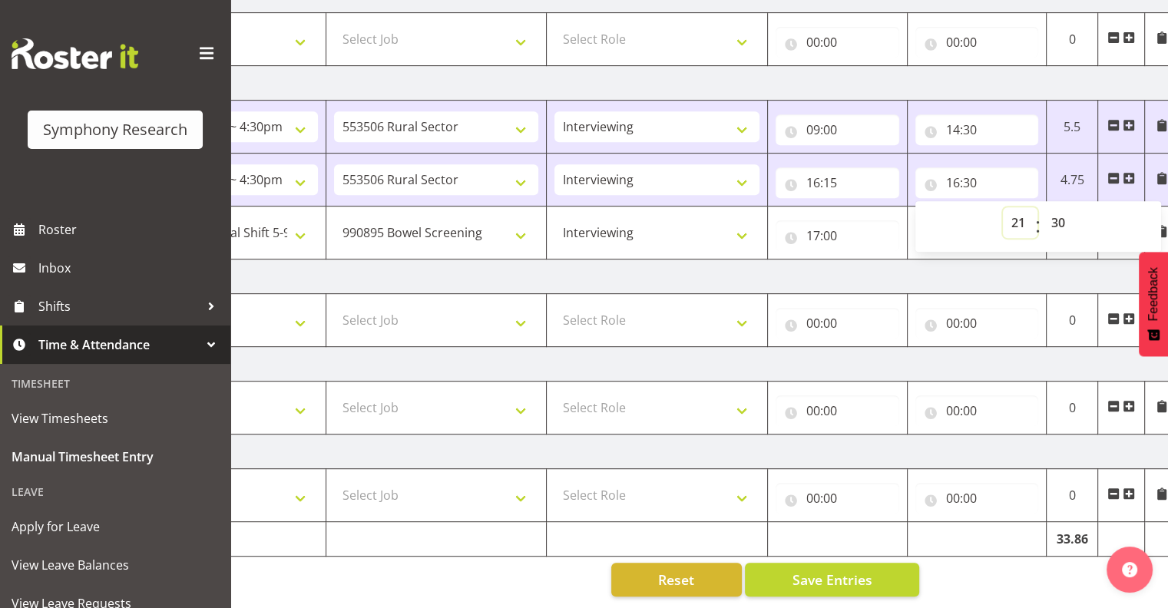
type input "21:30"
drag, startPoint x: 1057, startPoint y: 209, endPoint x: 1070, endPoint y: 215, distance: 14.4
click at [1060, 209] on select "00 01 02 03 04 05 06 07 08 09 10 11 12 13 14 15 16 17 18 19 20 21 22 23 24 25 2…" at bounding box center [1060, 222] width 35 height 31
select select "0"
click at [1043, 207] on select "00 01 02 03 04 05 06 07 08 09 10 11 12 13 14 15 16 17 18 19 20 21 22 23 24 25 2…" at bounding box center [1060, 222] width 35 height 31
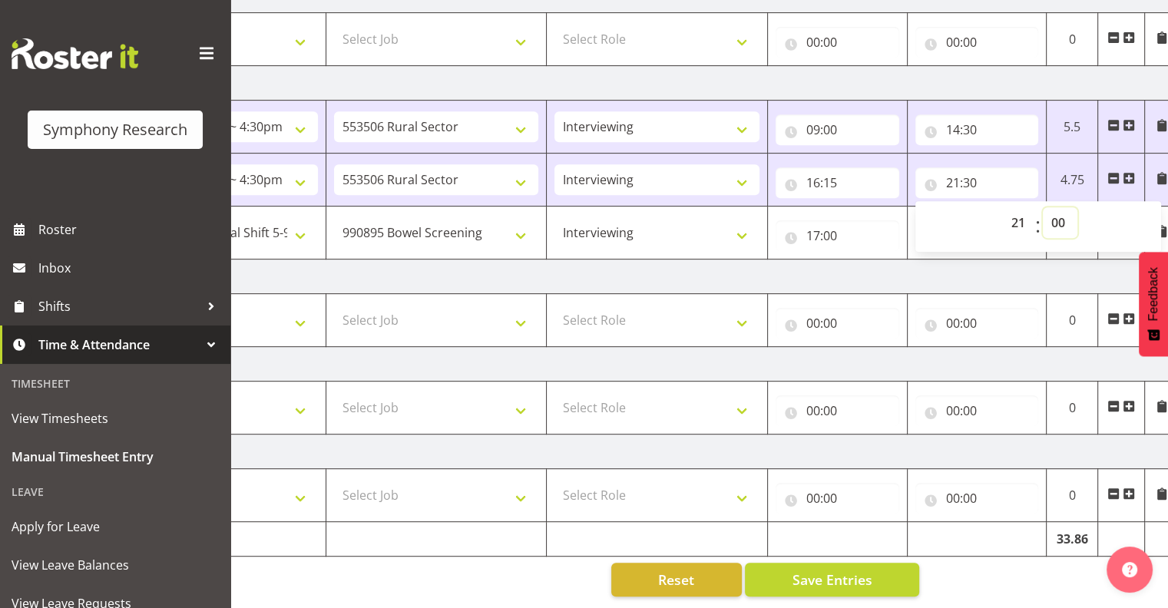
type input "21:00"
click at [839, 572] on span "Save Entries" at bounding box center [832, 580] width 80 height 20
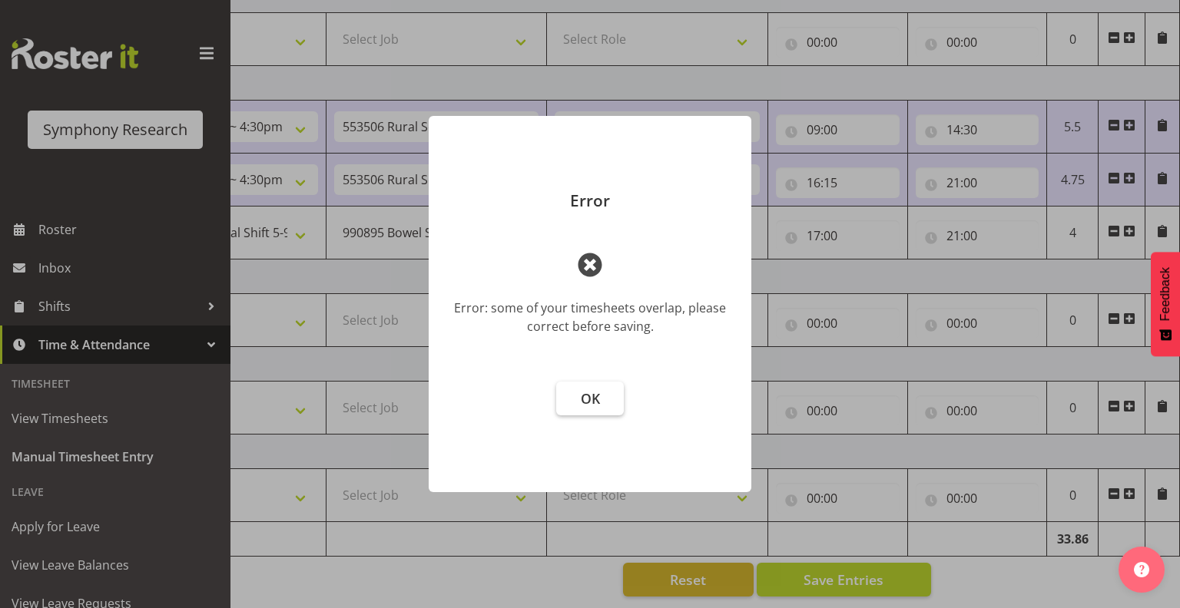
click at [591, 392] on span "OK" at bounding box center [590, 398] width 19 height 18
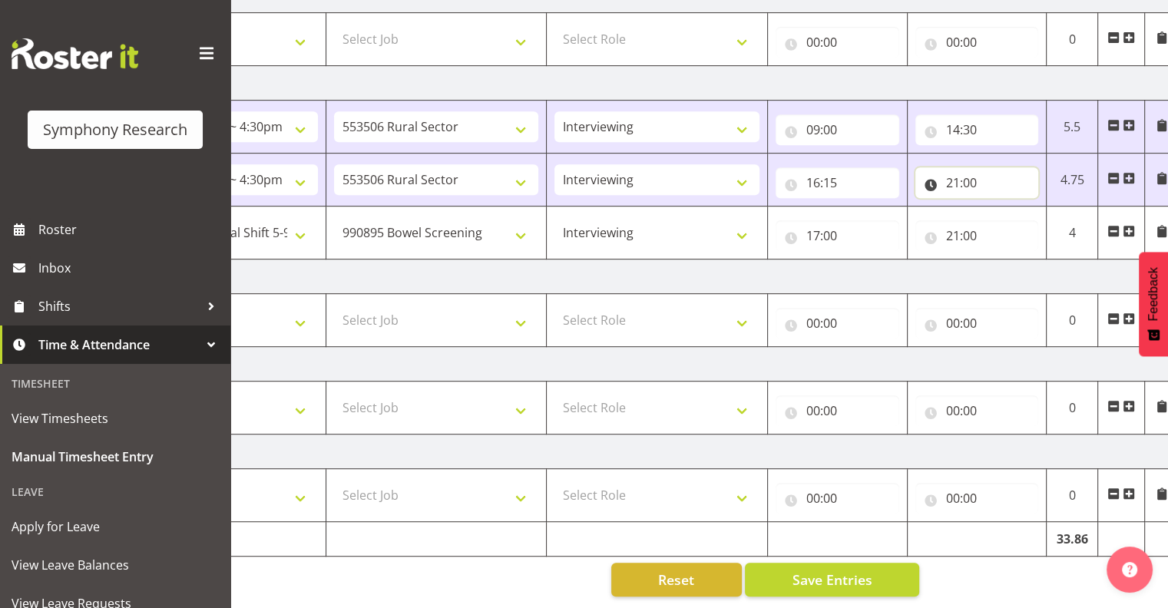
click at [972, 169] on input "21:00" at bounding box center [977, 182] width 124 height 31
click at [1015, 211] on select "00 01 02 03 04 05 06 07 08 09 10 11 12 13 14 15 16 17 18 19 20 21 22 23" at bounding box center [1020, 222] width 35 height 31
select select "16"
click at [1003, 207] on select "00 01 02 03 04 05 06 07 08 09 10 11 12 13 14 15 16 17 18 19 20 21 22 23" at bounding box center [1020, 222] width 35 height 31
type input "16:00"
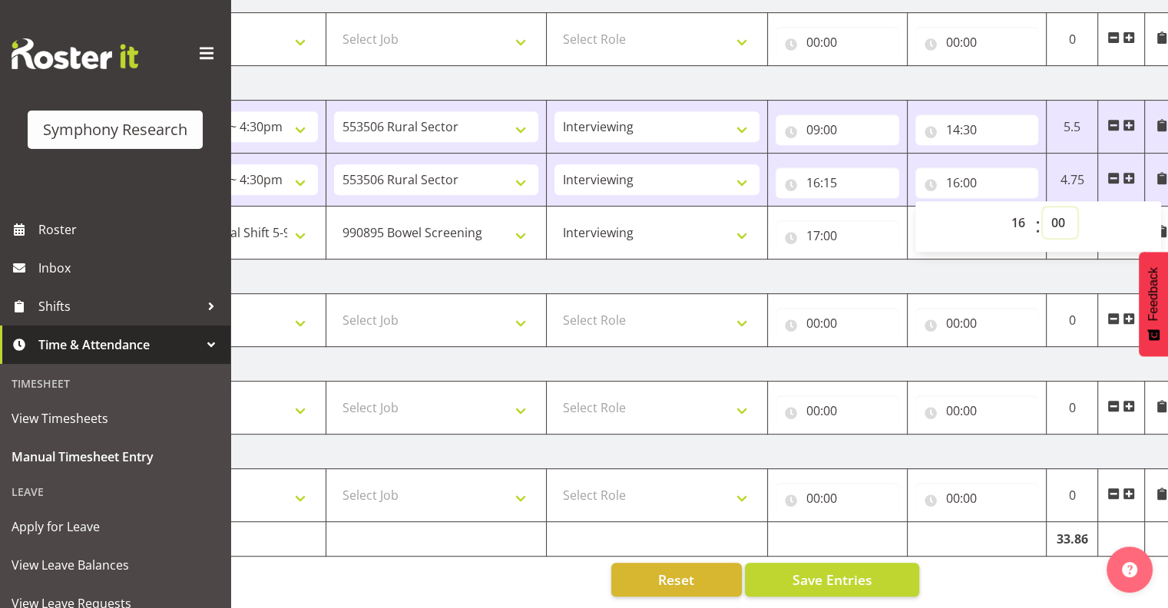
drag, startPoint x: 1055, startPoint y: 209, endPoint x: 1062, endPoint y: 224, distance: 16.8
click at [1055, 210] on select "00 01 02 03 04 05 06 07 08 09 10 11 12 13 14 15 16 17 18 19 20 21 22 23 24 25 2…" at bounding box center [1060, 222] width 35 height 31
select select "30"
click at [1043, 207] on select "00 01 02 03 04 05 06 07 08 09 10 11 12 13 14 15 16 17 18 19 20 21 22 23 24 25 2…" at bounding box center [1060, 222] width 35 height 31
type input "16:30"
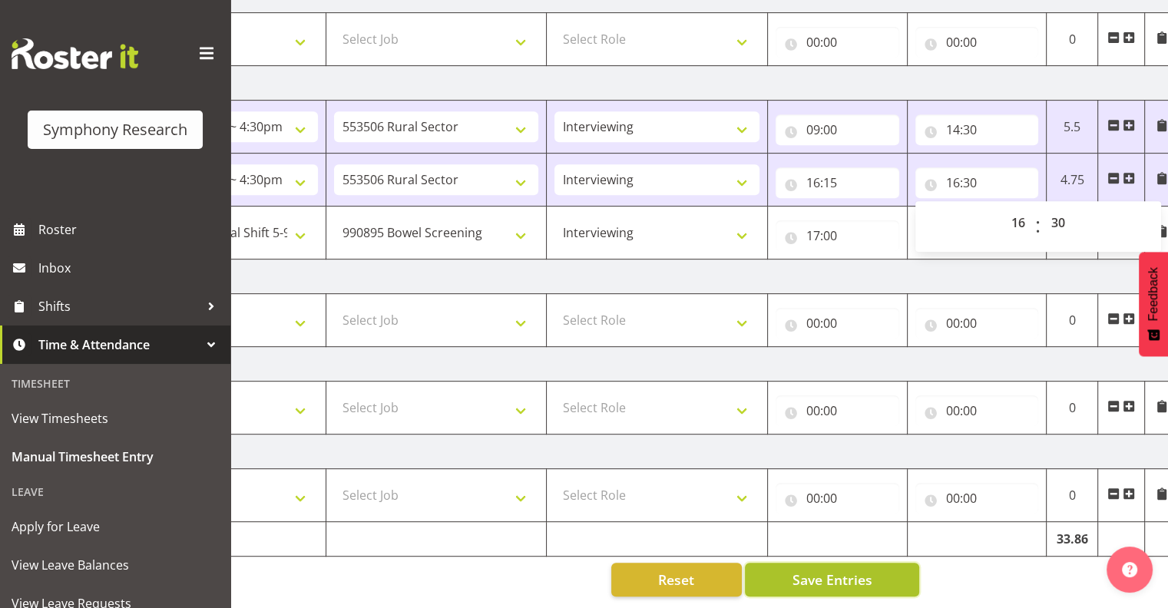
click at [832, 572] on span "Save Entries" at bounding box center [832, 580] width 80 height 20
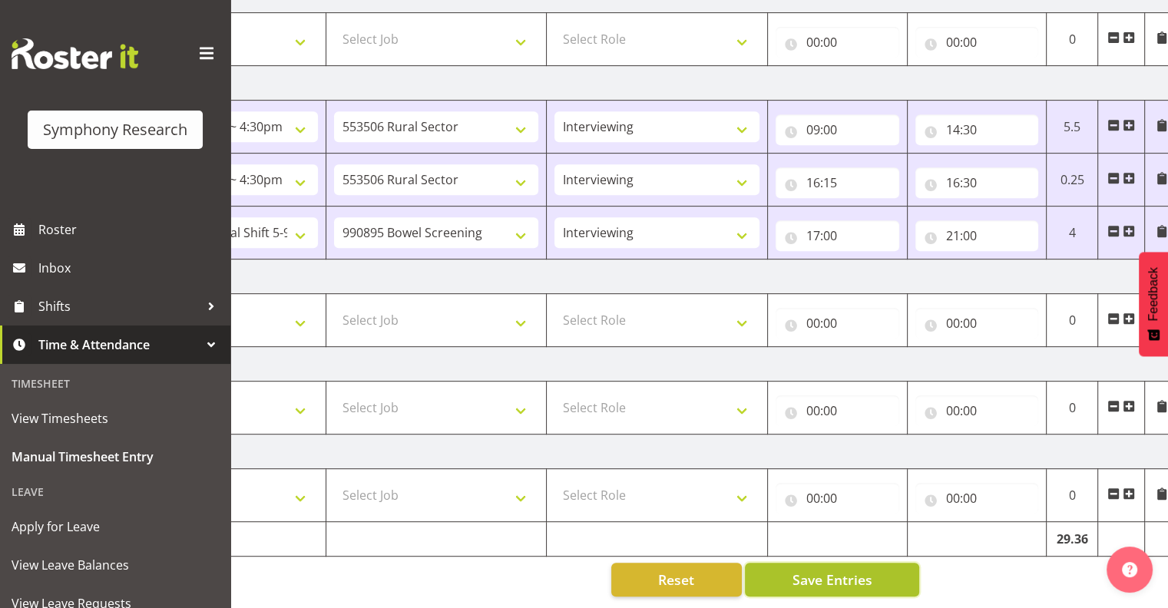
click at [853, 570] on span "Save Entries" at bounding box center [832, 580] width 80 height 20
click at [822, 570] on span "Save Entries" at bounding box center [832, 580] width 80 height 20
click at [836, 570] on span "Save Entries" at bounding box center [832, 580] width 80 height 20
